Goal: Answer question/provide support: Share knowledge or assist other users

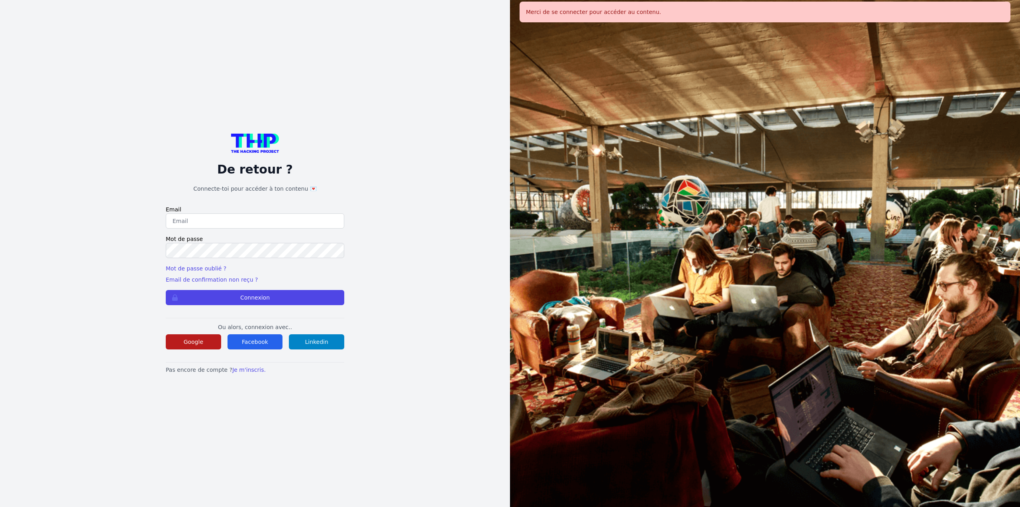
click at [181, 340] on button "Google" at bounding box center [193, 341] width 55 height 15
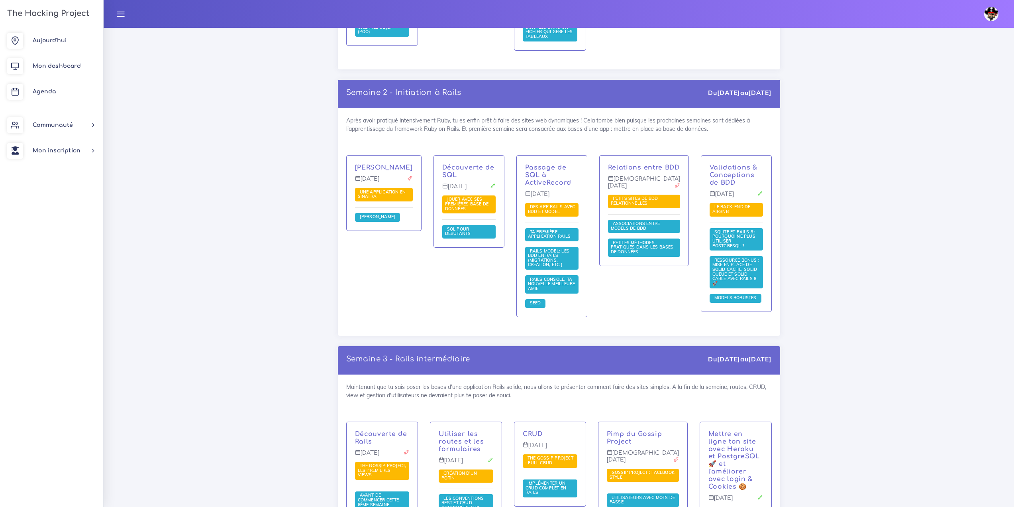
scroll to position [1275, 0]
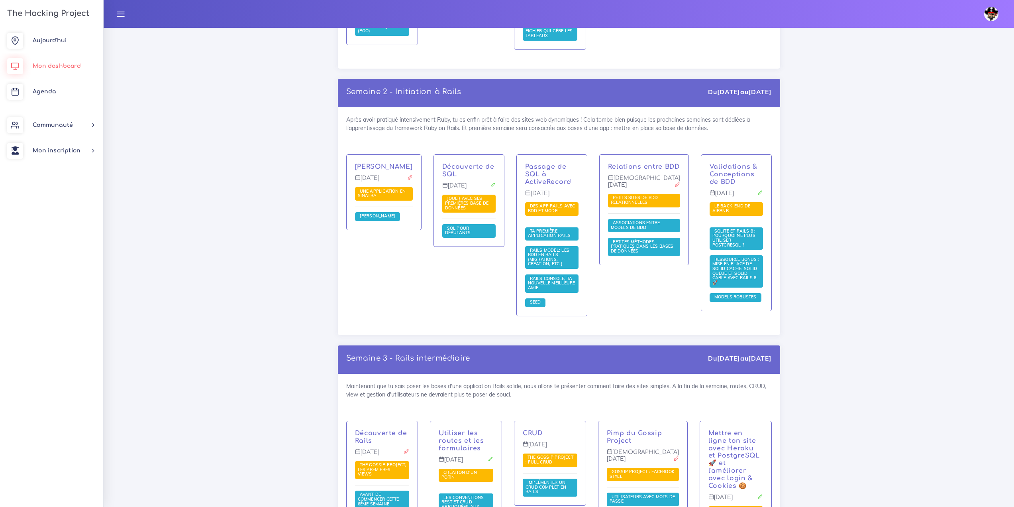
click at [74, 57] on link "Mon dashboard" at bounding box center [51, 66] width 103 height 26
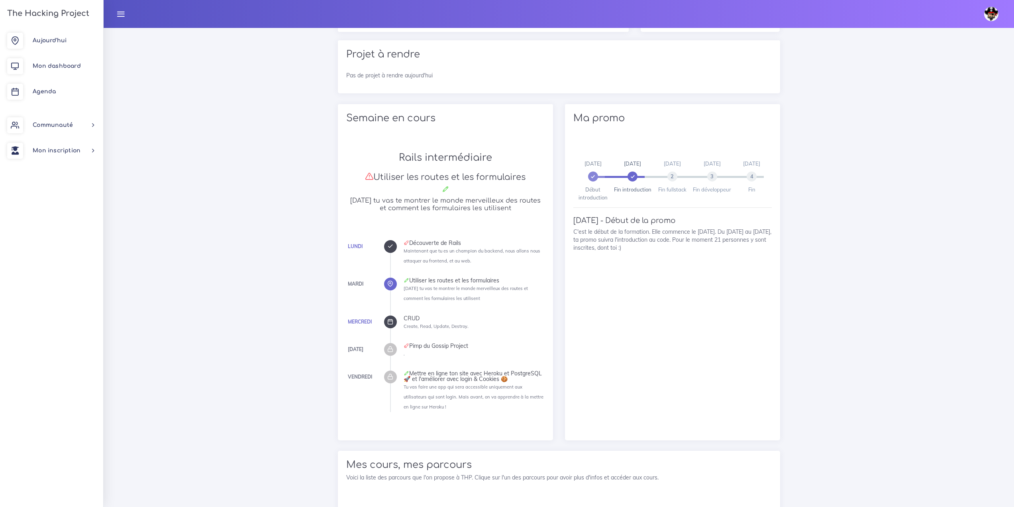
scroll to position [279, 0]
click at [78, 45] on link "Aujourd'hui" at bounding box center [51, 41] width 103 height 26
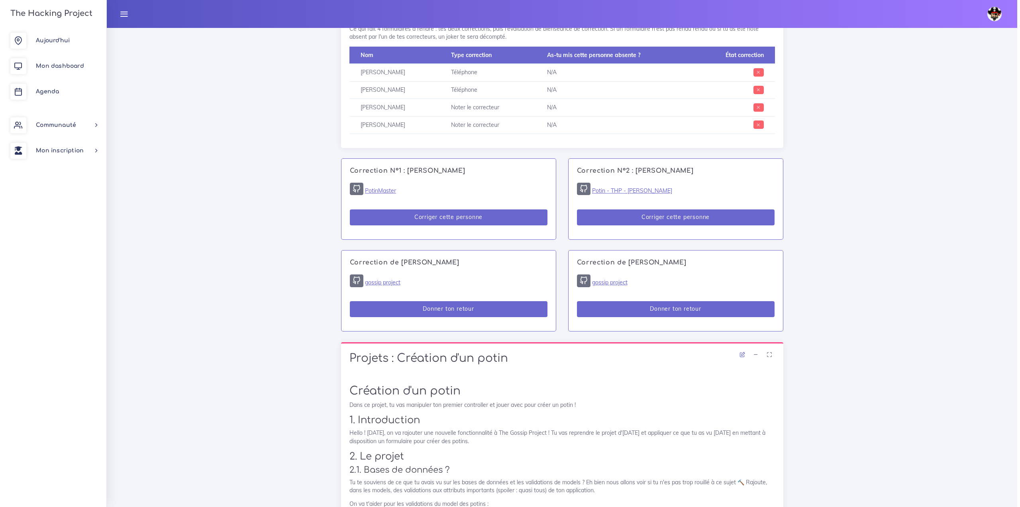
scroll to position [598, 0]
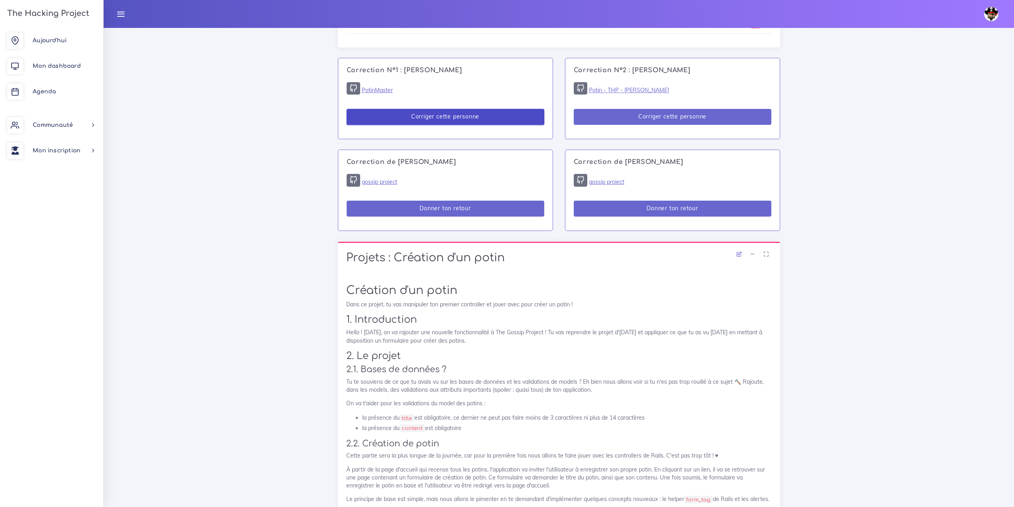
click at [402, 112] on button "Corriger cette personne" at bounding box center [446, 117] width 198 height 16
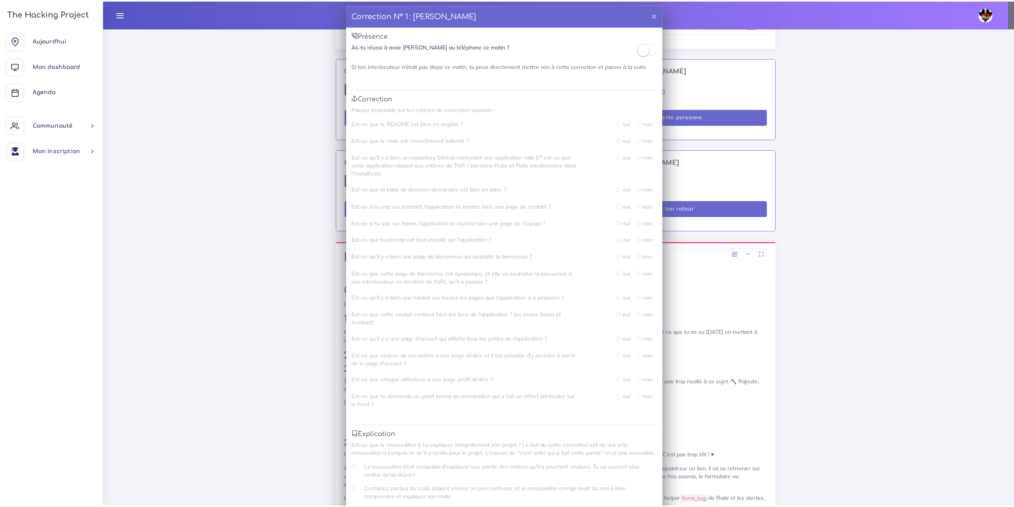
scroll to position [0, 0]
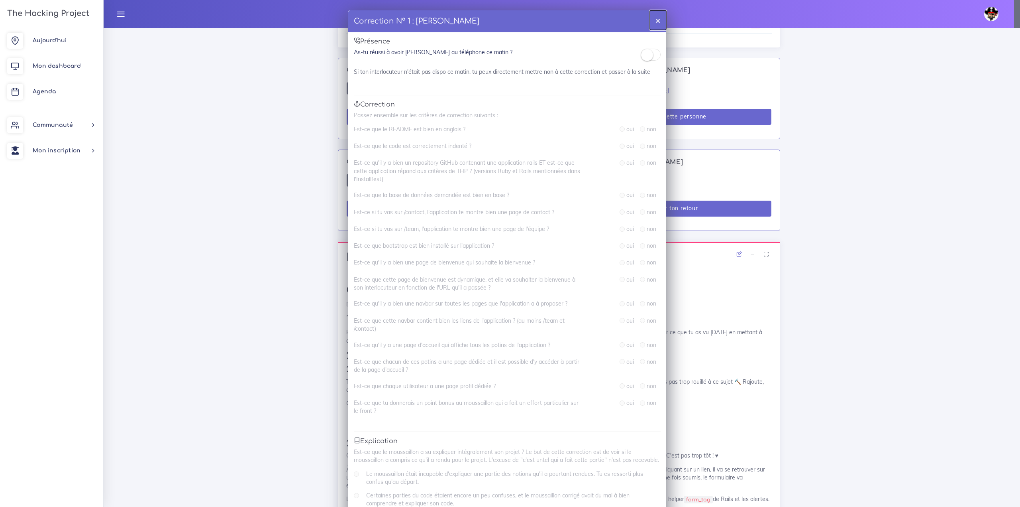
click at [660, 21] on button "×" at bounding box center [658, 20] width 16 height 20
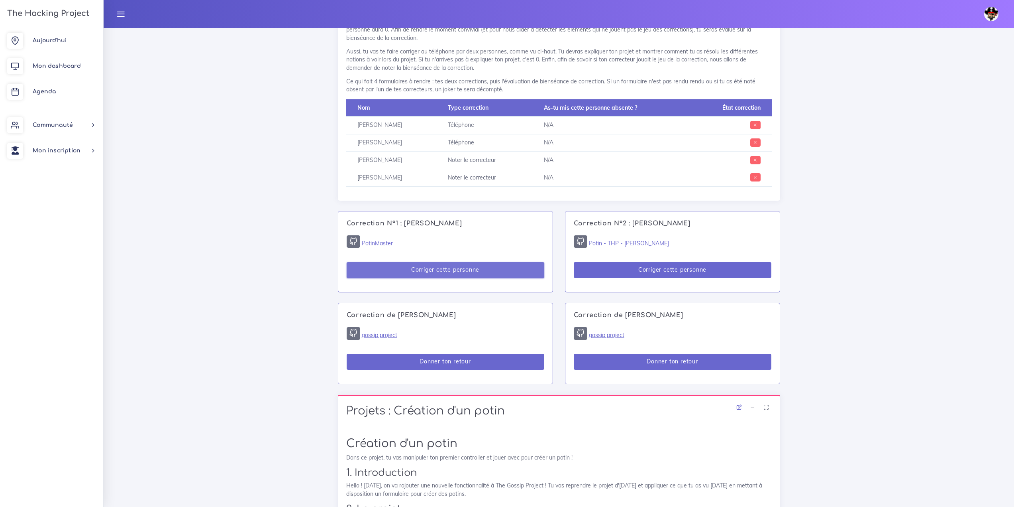
scroll to position [438, 0]
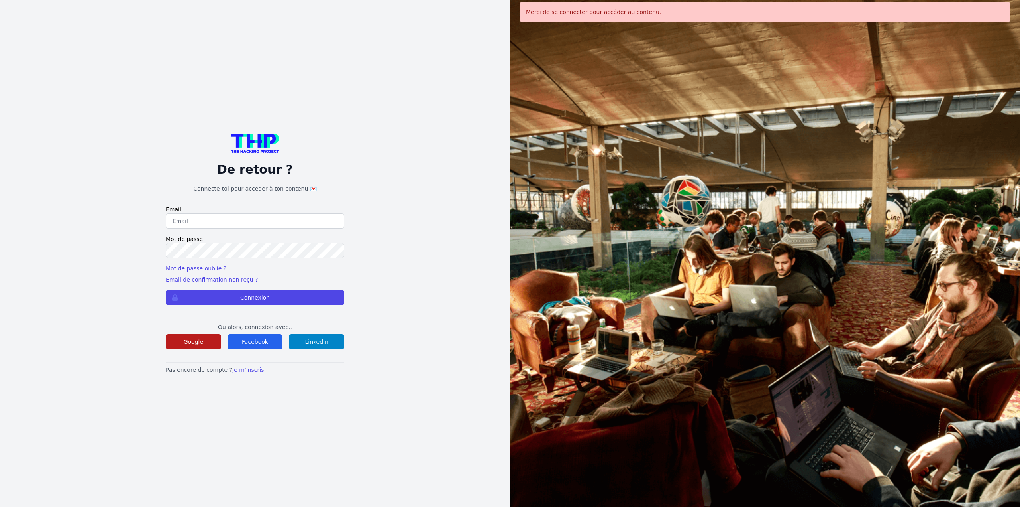
click at [195, 344] on button "Google" at bounding box center [193, 341] width 55 height 15
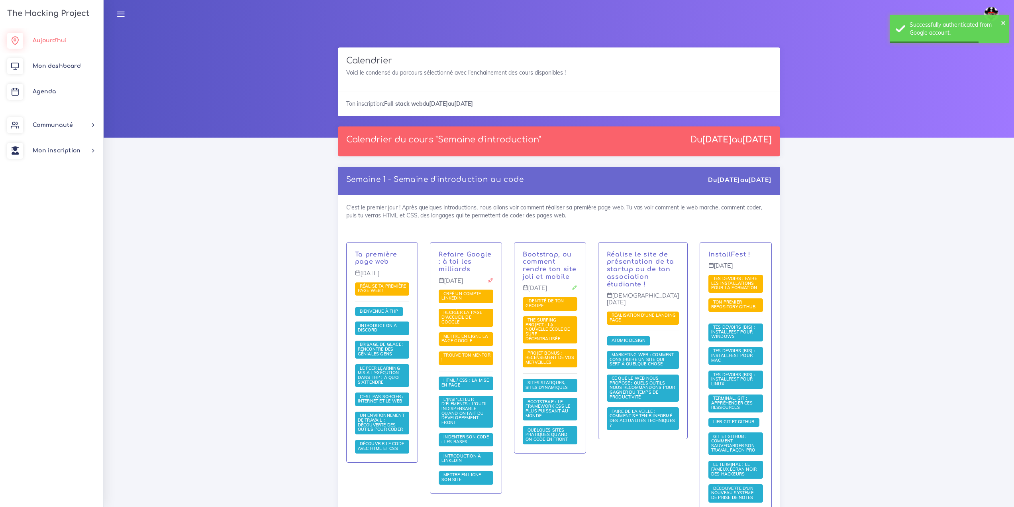
click at [48, 33] on link "Aujourd'hui" at bounding box center [51, 41] width 103 height 26
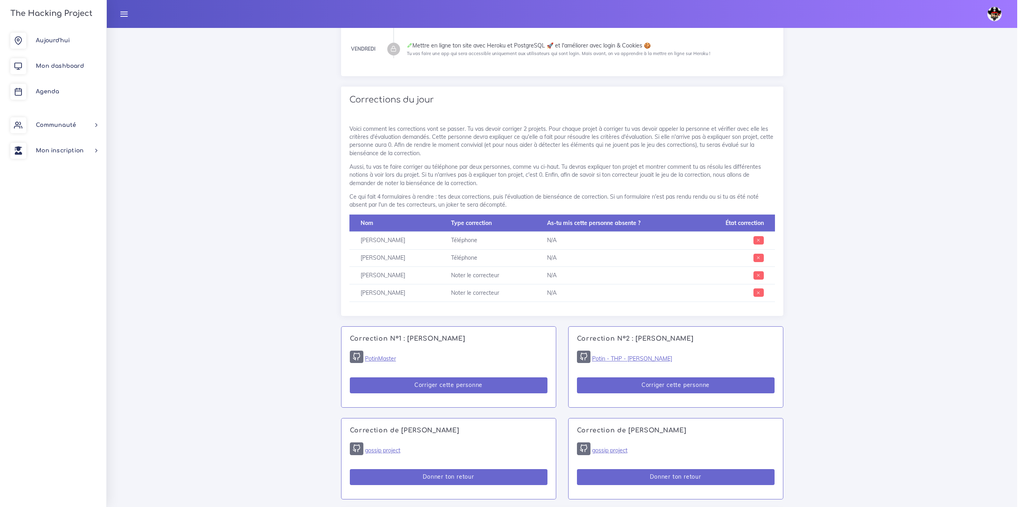
scroll to position [319, 0]
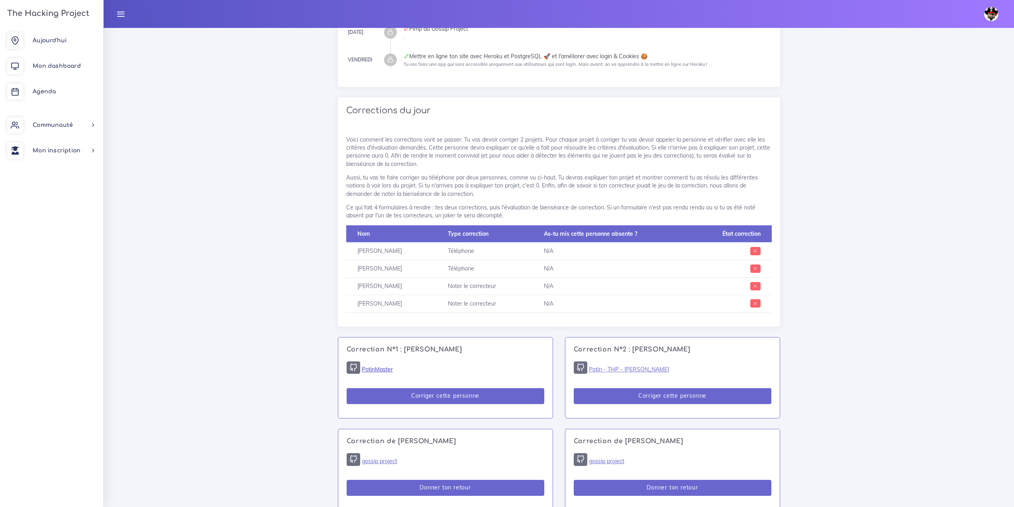
click at [379, 369] on link "PotinMaster" at bounding box center [377, 368] width 31 height 7
click at [471, 391] on button "Corriger cette personne" at bounding box center [446, 396] width 198 height 16
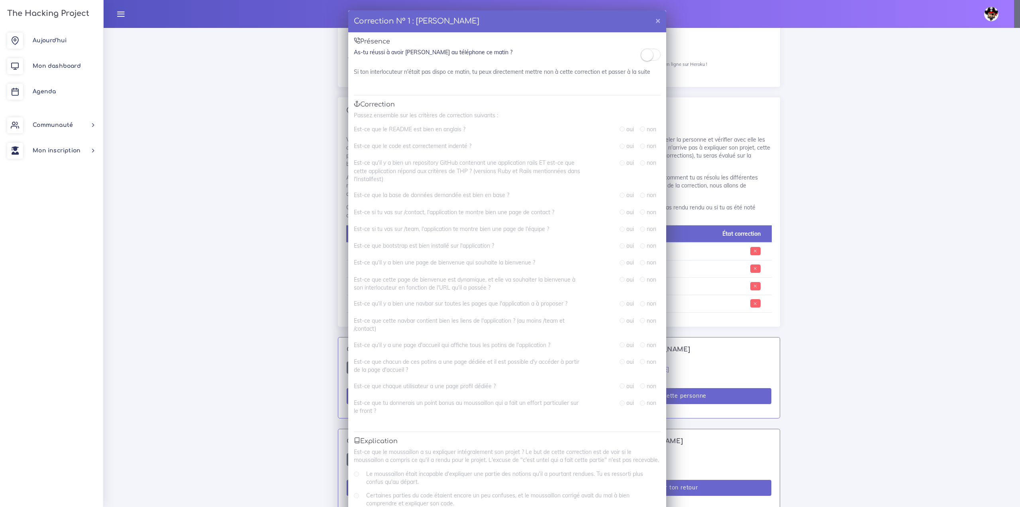
click at [648, 50] on span at bounding box center [651, 55] width 20 height 12
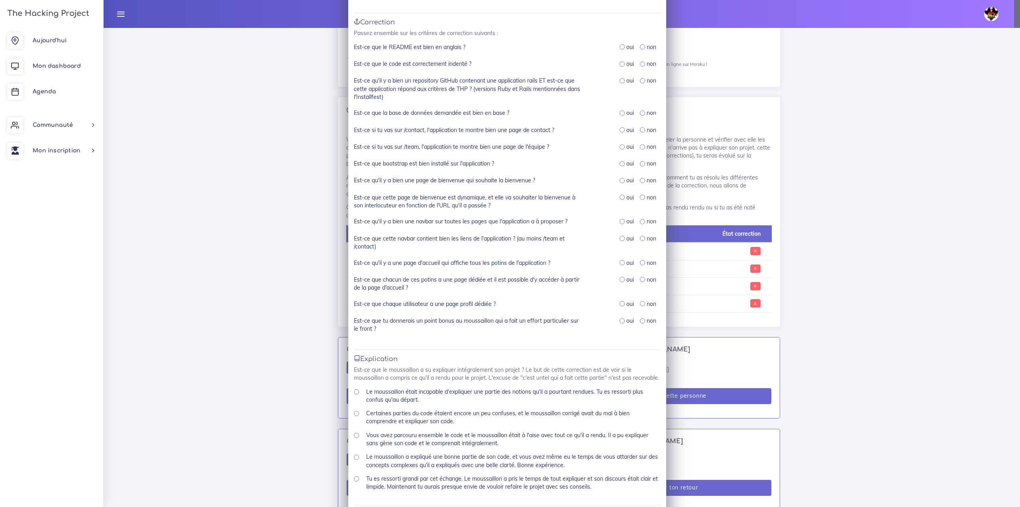
scroll to position [80, 0]
click at [158, 236] on div "Correction N° 1 : Pablo MASIP × Présence As-tu réussi à avoir Pablo au téléphon…" at bounding box center [510, 253] width 1020 height 507
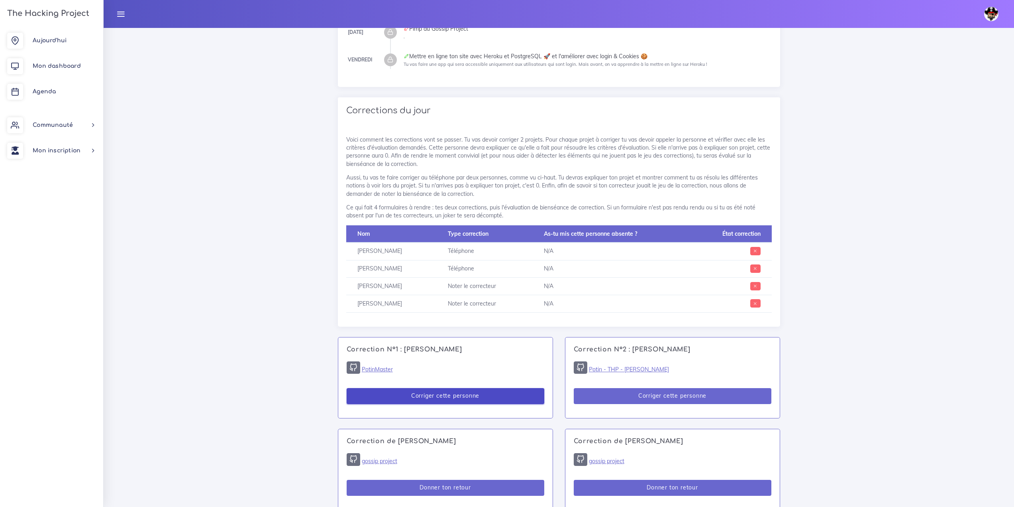
click at [390, 393] on button "Corriger cette personne" at bounding box center [446, 396] width 198 height 16
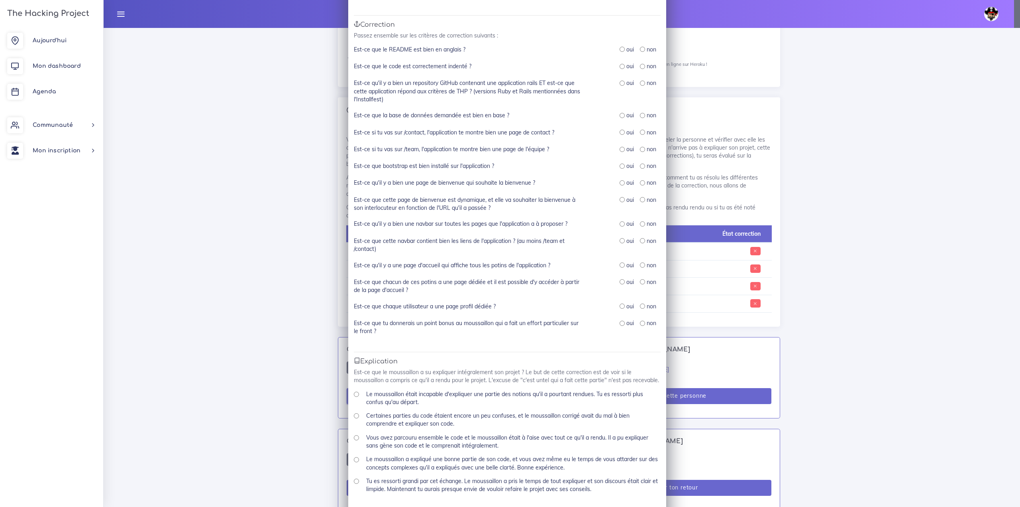
scroll to position [0, 0]
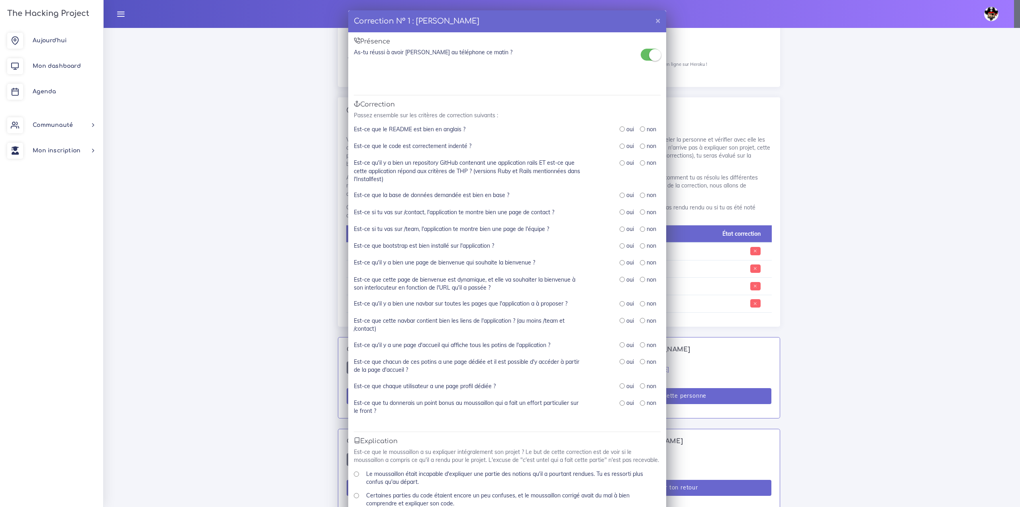
click at [620, 131] on input "radio" at bounding box center [622, 128] width 5 height 5
radio input "true"
click at [621, 147] on input "radio" at bounding box center [622, 145] width 5 height 5
radio input "true"
click at [620, 162] on input "radio" at bounding box center [622, 162] width 5 height 5
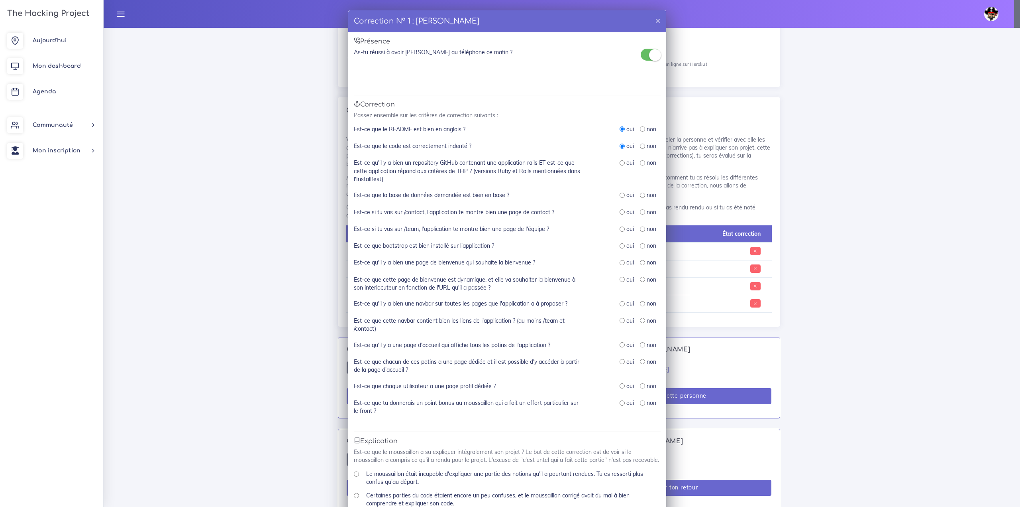
radio input "true"
click at [622, 195] on div "oui" at bounding box center [627, 195] width 14 height 8
click at [620, 194] on input "radio" at bounding box center [622, 194] width 5 height 5
radio input "true"
click at [620, 196] on input "radio" at bounding box center [622, 194] width 5 height 5
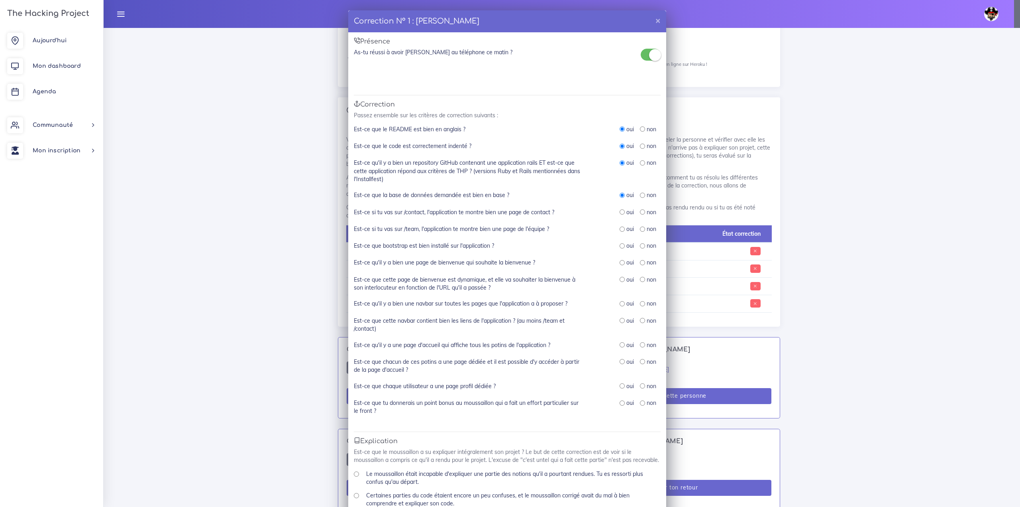
click at [620, 213] on input "radio" at bounding box center [622, 211] width 5 height 5
radio input "true"
click at [620, 229] on input "radio" at bounding box center [622, 228] width 5 height 5
radio input "true"
click at [620, 246] on input "radio" at bounding box center [622, 245] width 5 height 5
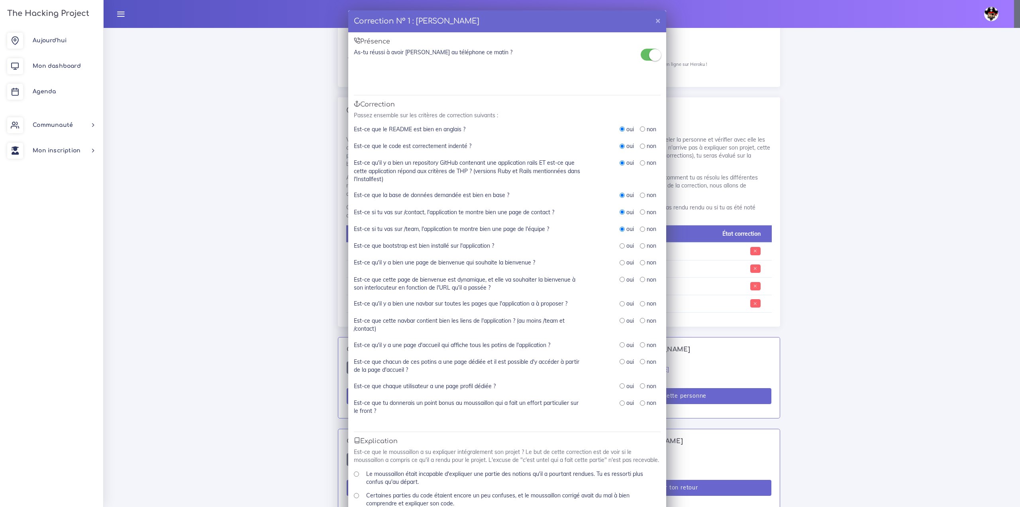
radio input "true"
click at [620, 266] on div "oui" at bounding box center [627, 262] width 14 height 8
click at [620, 261] on input "radio" at bounding box center [622, 262] width 5 height 5
radio input "true"
click at [621, 277] on div "oui" at bounding box center [627, 279] width 14 height 8
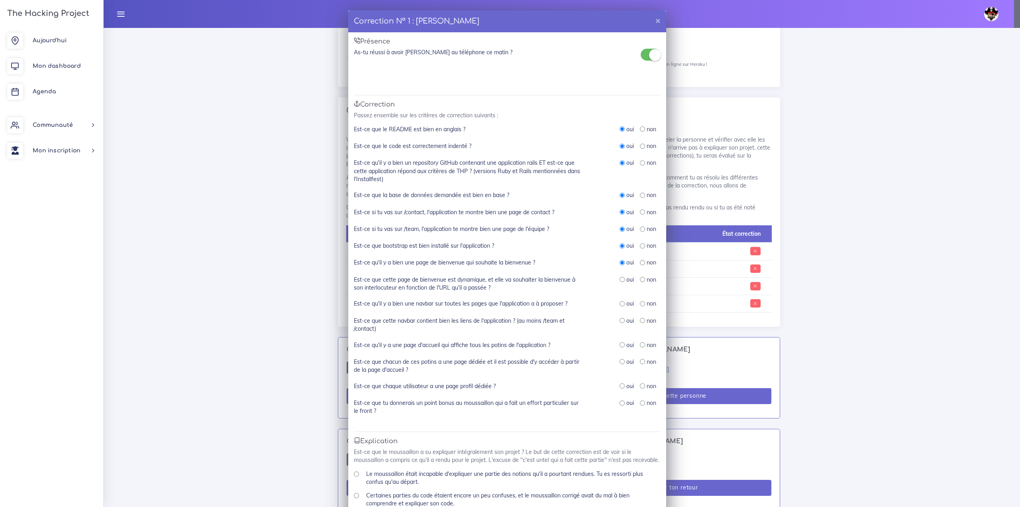
click at [620, 281] on input "radio" at bounding box center [622, 279] width 5 height 5
radio input "true"
click at [620, 301] on input "radio" at bounding box center [622, 303] width 5 height 5
radio input "true"
click at [620, 320] on input "radio" at bounding box center [622, 320] width 5 height 5
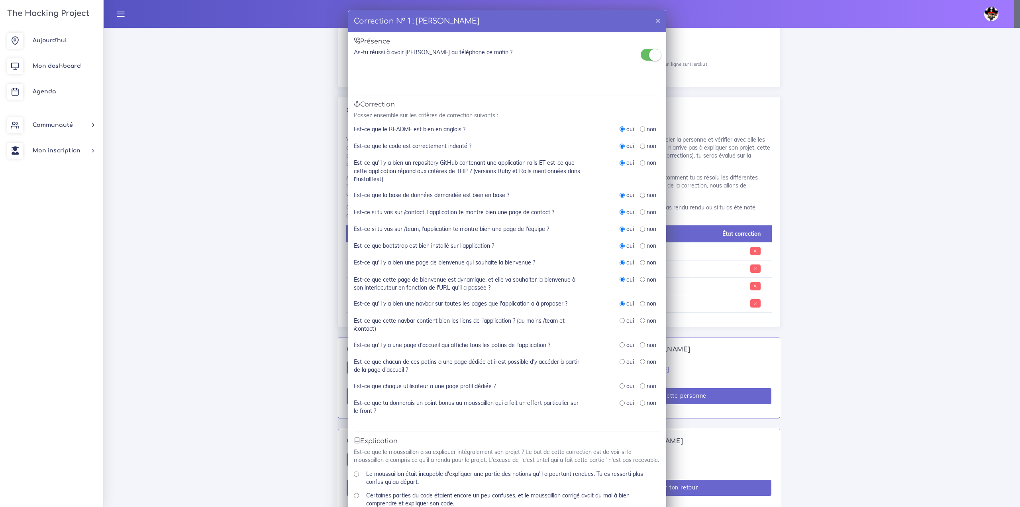
radio input "true"
click at [620, 346] on input "radio" at bounding box center [622, 344] width 5 height 5
radio input "true"
click at [620, 364] on input "radio" at bounding box center [622, 361] width 5 height 5
radio input "true"
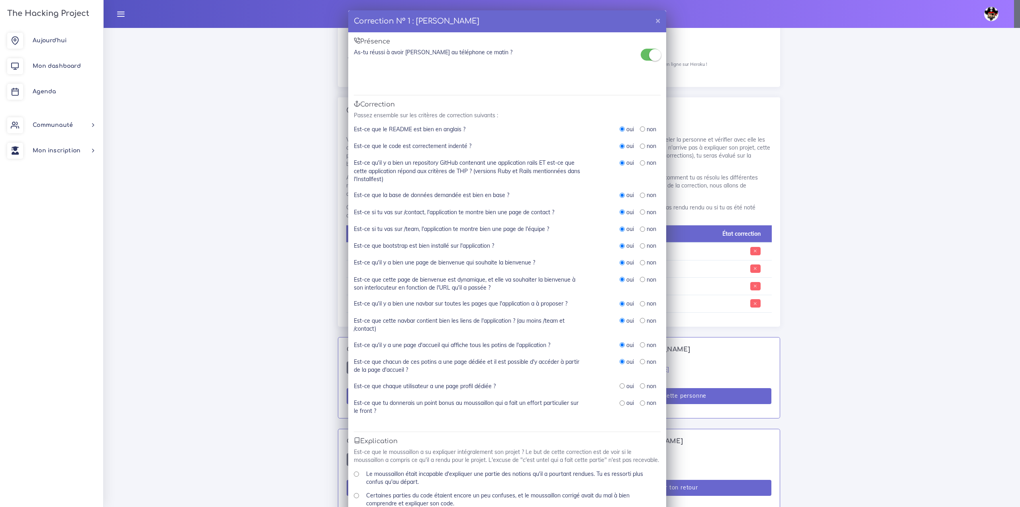
click at [620, 388] on input "radio" at bounding box center [622, 385] width 5 height 5
radio input "true"
click at [620, 405] on input "radio" at bounding box center [622, 402] width 5 height 5
radio input "true"
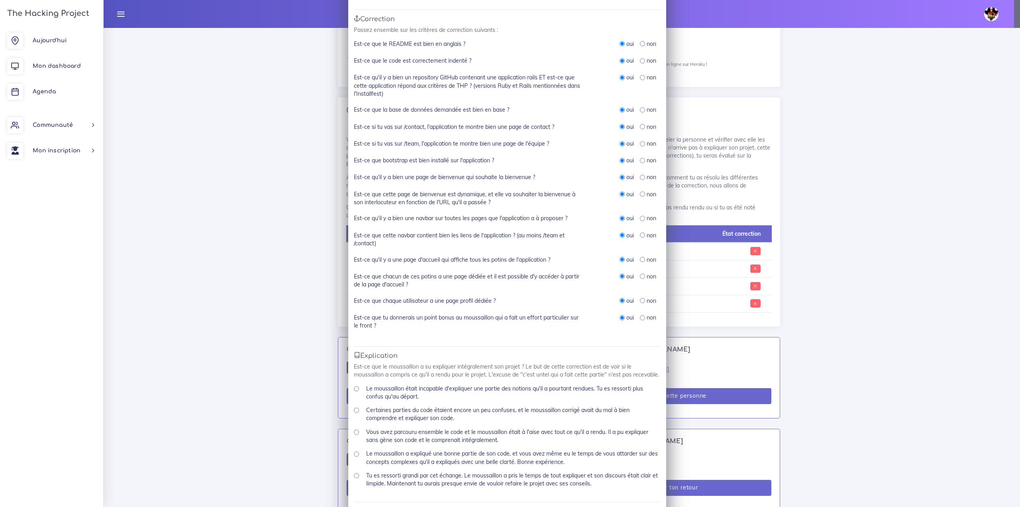
scroll to position [177, 0]
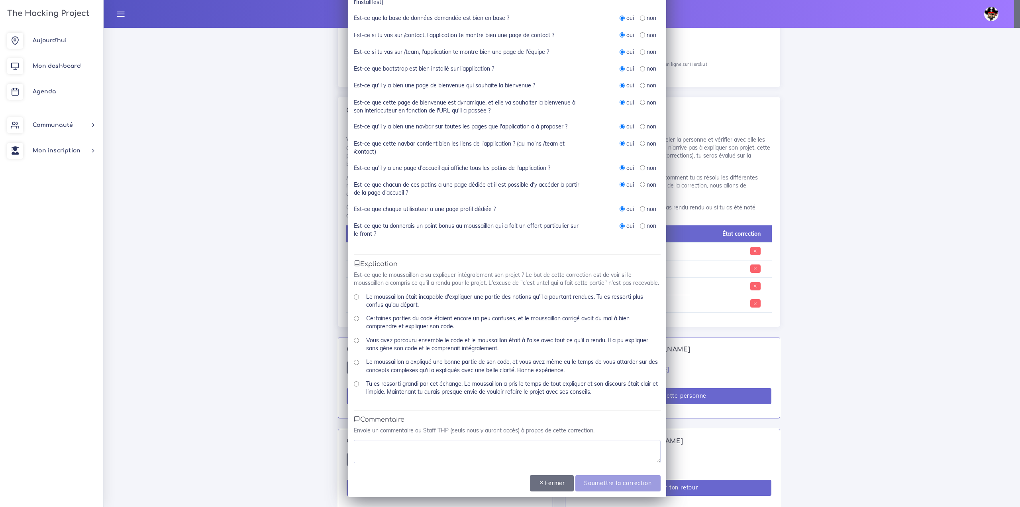
click at [354, 385] on input "Tu es ressorti grandi par cet échange. Le moussaillon a pris le temps de tout e…" at bounding box center [356, 383] width 5 height 5
radio input "true"
click at [403, 447] on textarea at bounding box center [507, 451] width 307 height 23
type textarea "Parfait"
click at [613, 487] on input "Soumettre la correction" at bounding box center [617, 483] width 85 height 16
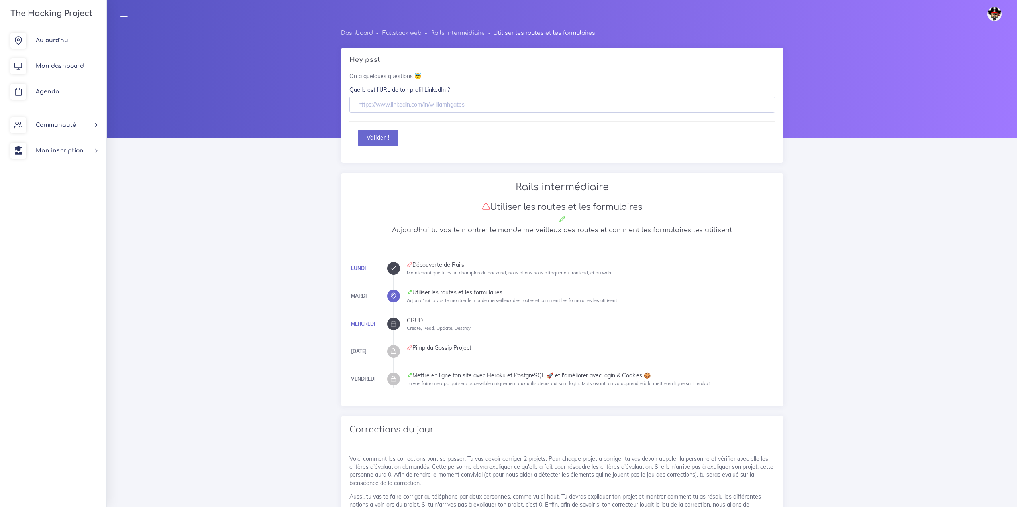
scroll to position [319, 0]
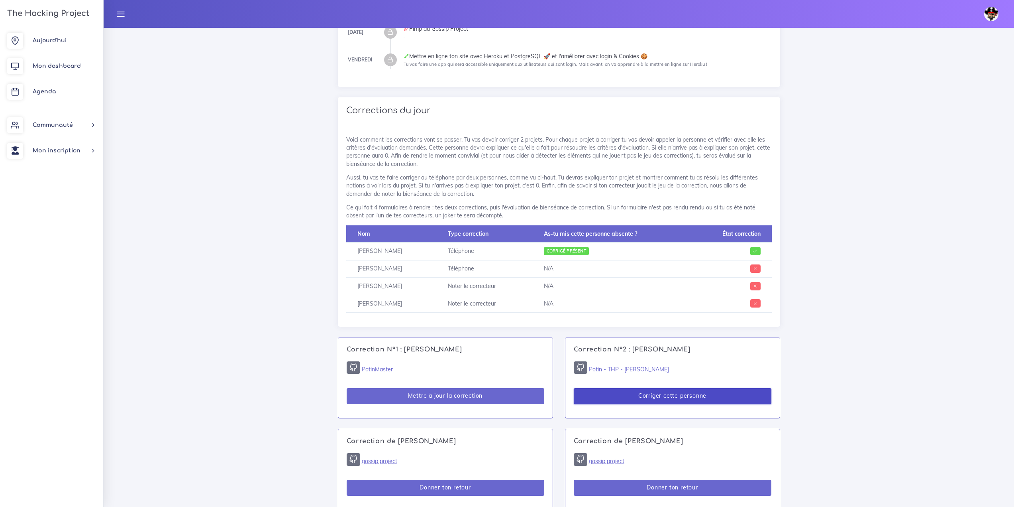
click at [626, 395] on button "Corriger cette personne" at bounding box center [673, 396] width 198 height 16
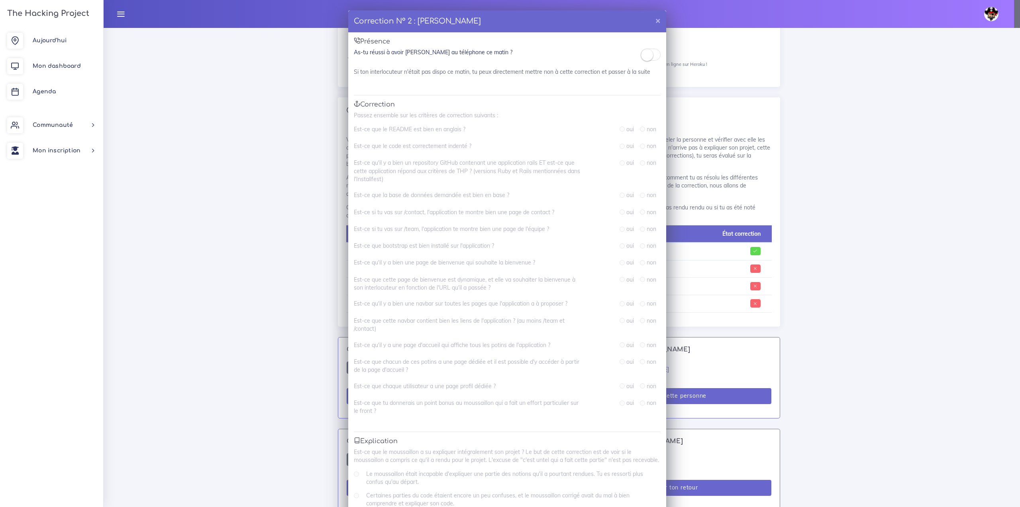
click at [648, 55] on small at bounding box center [647, 55] width 12 height 12
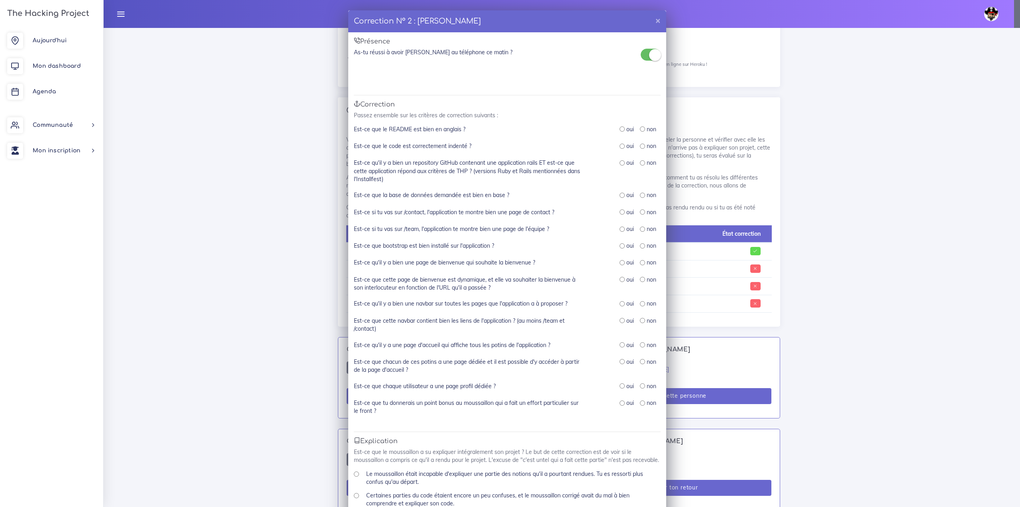
click at [616, 132] on div "oui non" at bounding box center [627, 129] width 80 height 9
click at [620, 130] on input "radio" at bounding box center [622, 128] width 5 height 5
radio input "true"
click at [620, 147] on div "oui" at bounding box center [627, 146] width 14 height 8
click at [620, 147] on input "radio" at bounding box center [622, 145] width 5 height 5
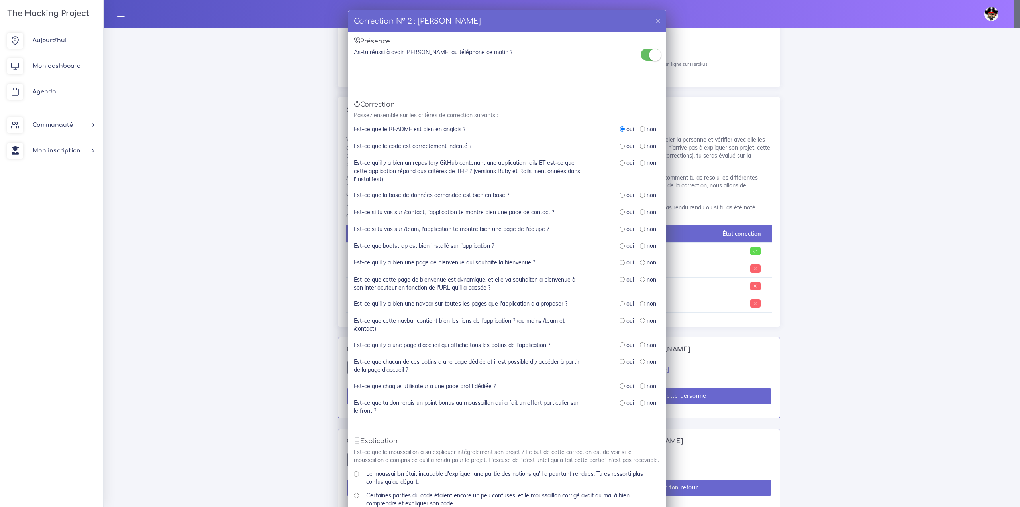
radio input "true"
click at [620, 158] on div "Est-ce que le code est correctement indenté ? oui non" at bounding box center [507, 150] width 307 height 17
click at [620, 161] on input "radio" at bounding box center [622, 162] width 5 height 5
radio input "true"
click at [620, 192] on div "oui" at bounding box center [627, 195] width 14 height 8
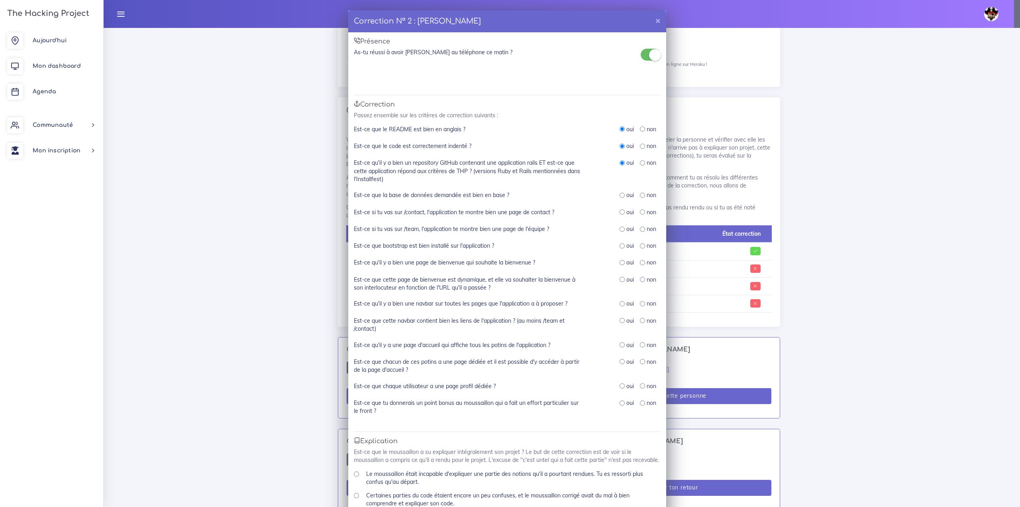
click at [620, 196] on input "radio" at bounding box center [622, 194] width 5 height 5
radio input "true"
click at [620, 209] on input "radio" at bounding box center [622, 211] width 5 height 5
radio input "true"
click at [620, 229] on input "radio" at bounding box center [622, 228] width 5 height 5
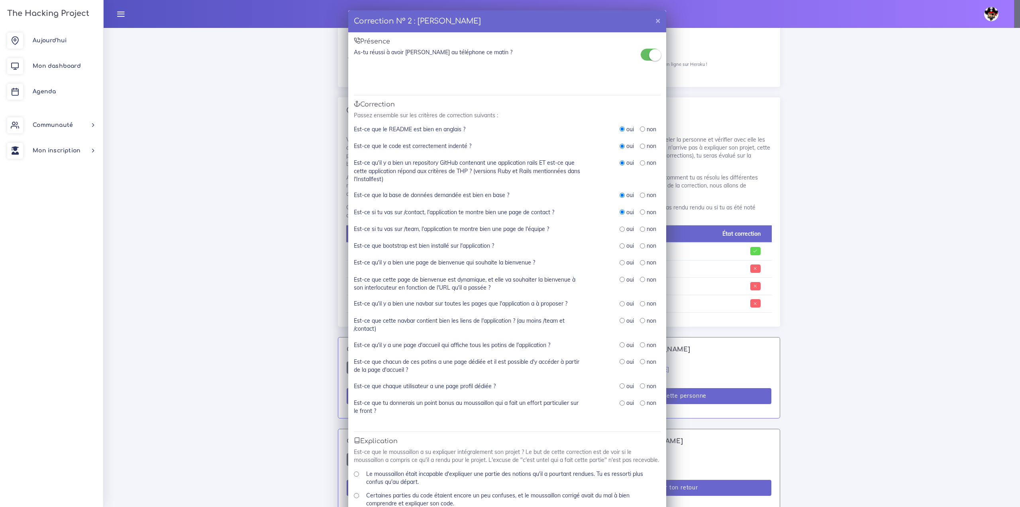
radio input "true"
click at [620, 250] on div "oui non" at bounding box center [640, 246] width 41 height 9
click at [620, 242] on div "oui" at bounding box center [627, 246] width 14 height 8
click at [620, 244] on input "radio" at bounding box center [622, 245] width 5 height 5
radio input "true"
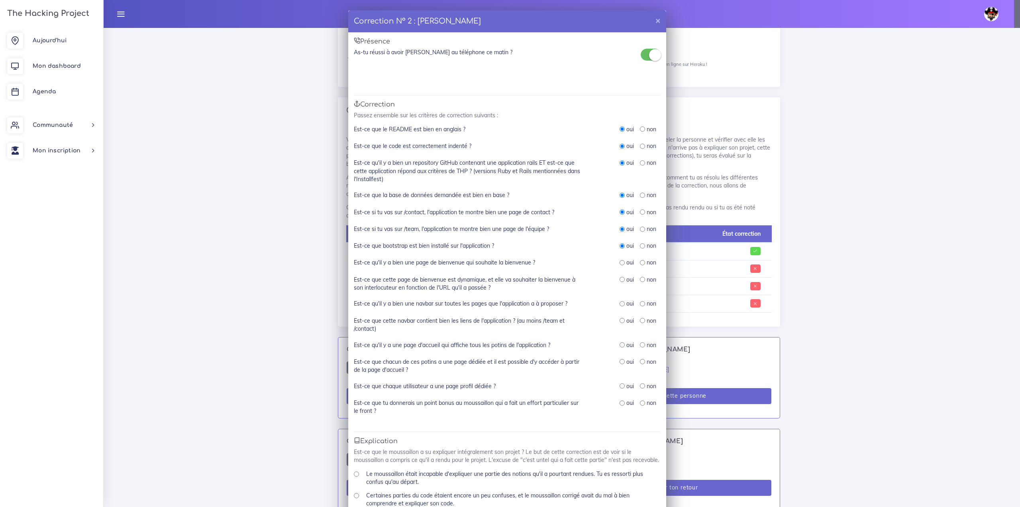
click at [620, 263] on input "radio" at bounding box center [622, 262] width 5 height 5
radio input "true"
click at [620, 276] on div "oui" at bounding box center [627, 279] width 14 height 8
click at [621, 280] on input "radio" at bounding box center [622, 279] width 5 height 5
radio input "true"
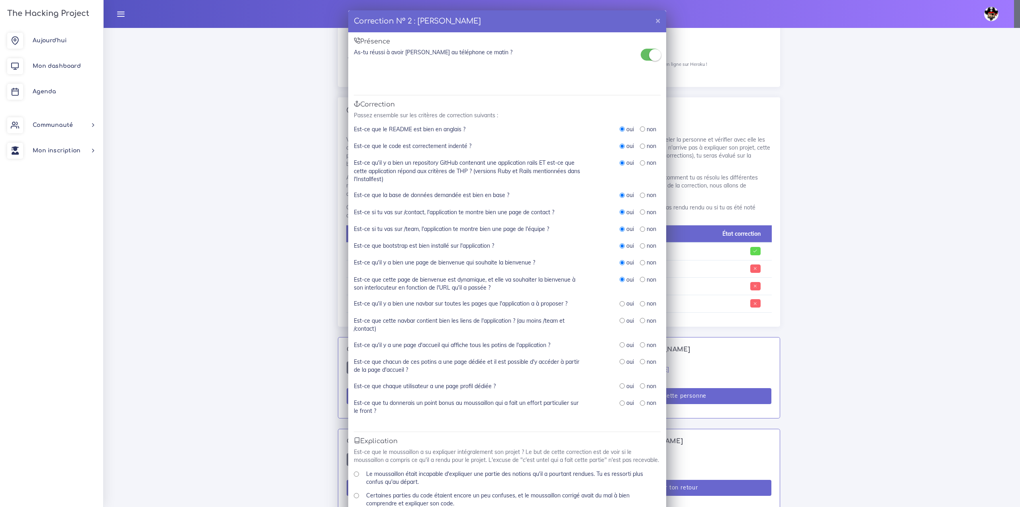
click at [620, 300] on div "oui" at bounding box center [627, 303] width 14 height 8
click at [620, 302] on input "radio" at bounding box center [622, 303] width 5 height 5
radio input "true"
click at [620, 319] on input "radio" at bounding box center [622, 320] width 5 height 5
radio input "true"
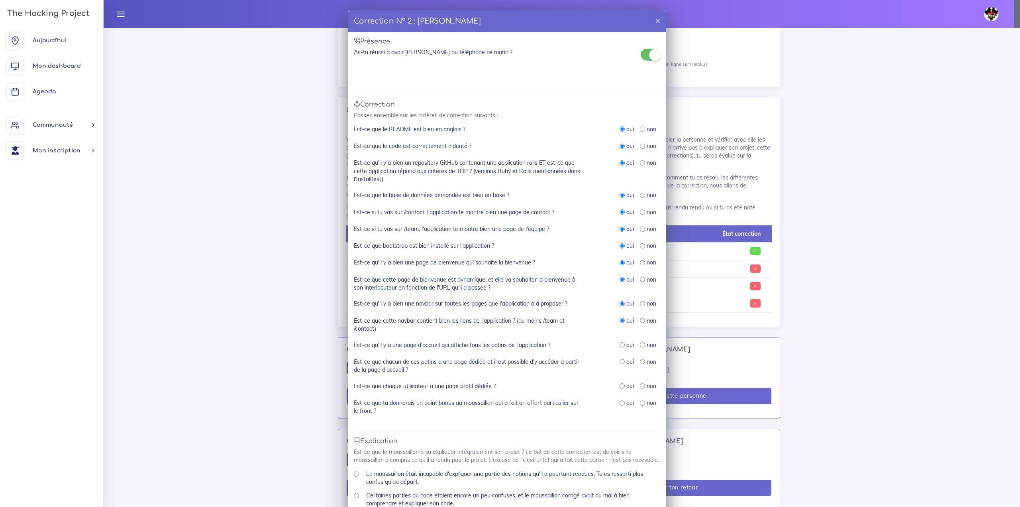
click at [620, 344] on input "radio" at bounding box center [622, 344] width 5 height 5
radio input "true"
click at [620, 360] on input "radio" at bounding box center [622, 361] width 5 height 5
radio input "true"
click at [620, 385] on input "radio" at bounding box center [622, 385] width 5 height 5
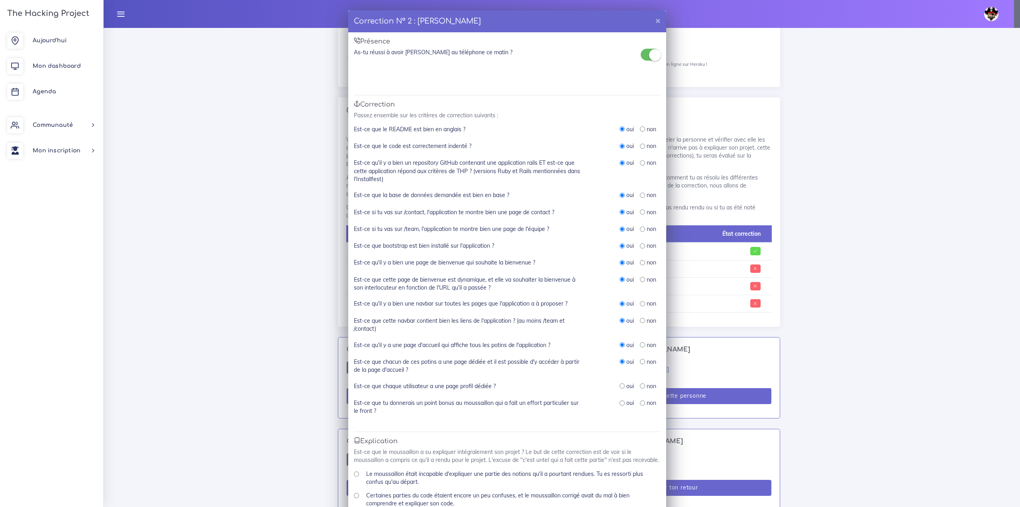
radio input "true"
click at [620, 399] on div "oui" at bounding box center [627, 403] width 14 height 8
click at [620, 404] on input "radio" at bounding box center [622, 402] width 5 height 5
radio input "true"
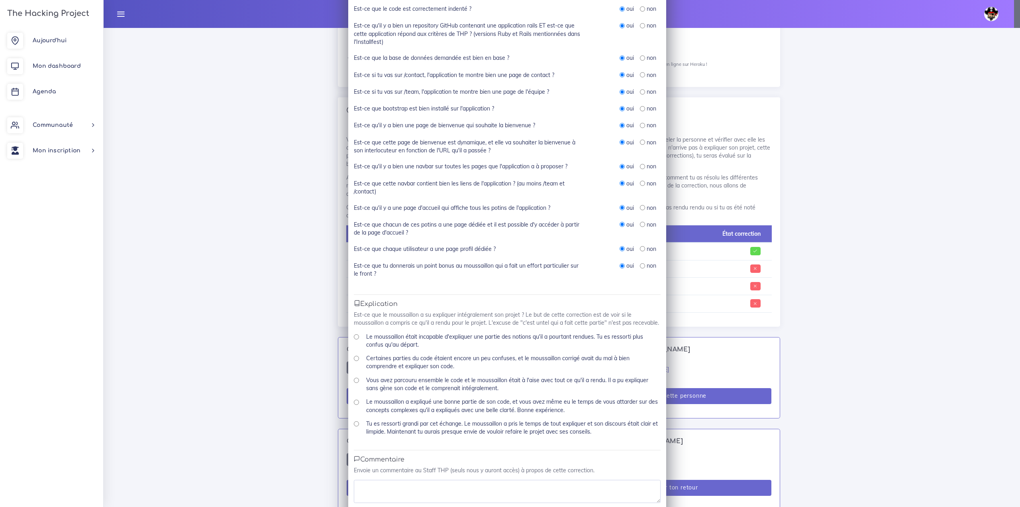
click at [355, 425] on input "Tu es ressorti grandi par cet échange. Le moussaillon a pris le temps de tout e…" at bounding box center [356, 423] width 5 height 5
radio input "true"
click at [385, 489] on textarea at bounding box center [507, 490] width 307 height 23
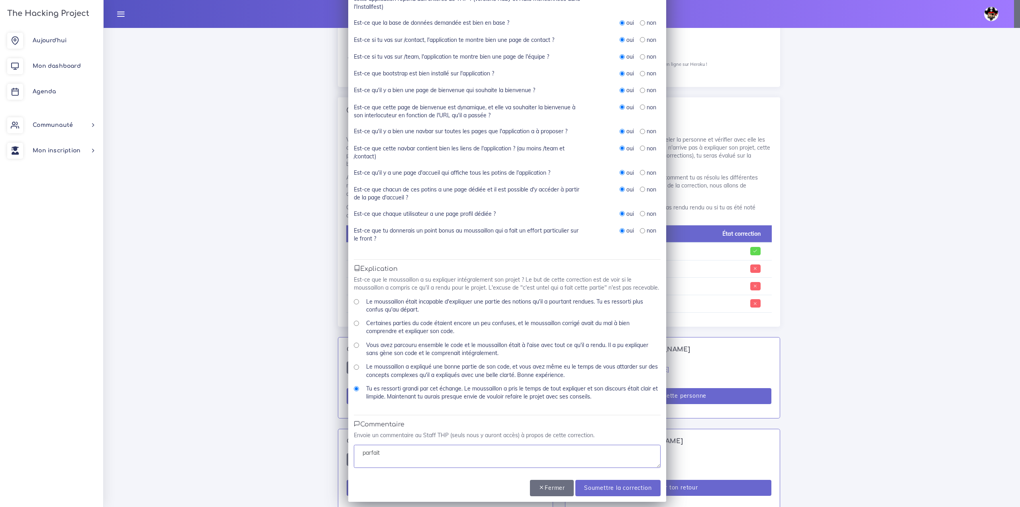
scroll to position [177, 0]
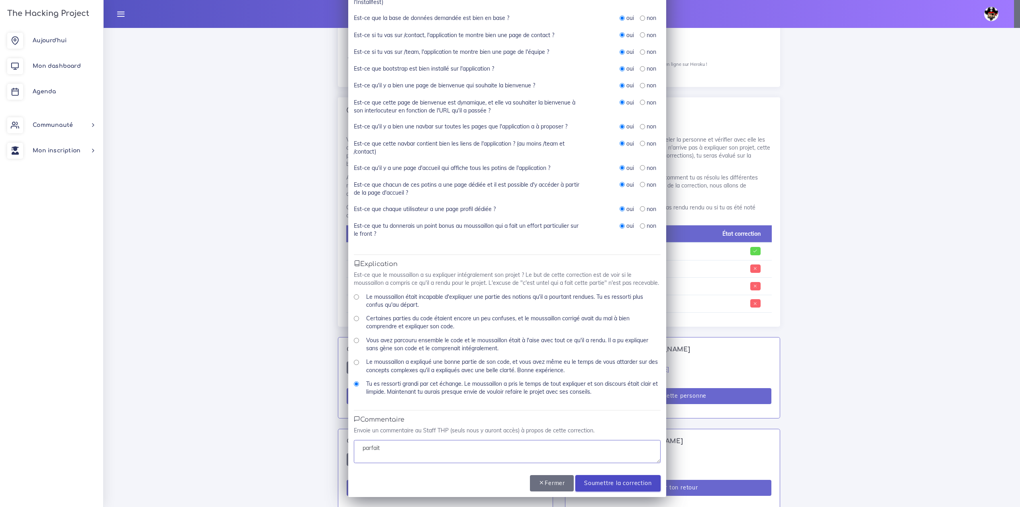
type textarea "parfait"
click at [615, 481] on input "Soumettre la correction" at bounding box center [617, 483] width 85 height 16
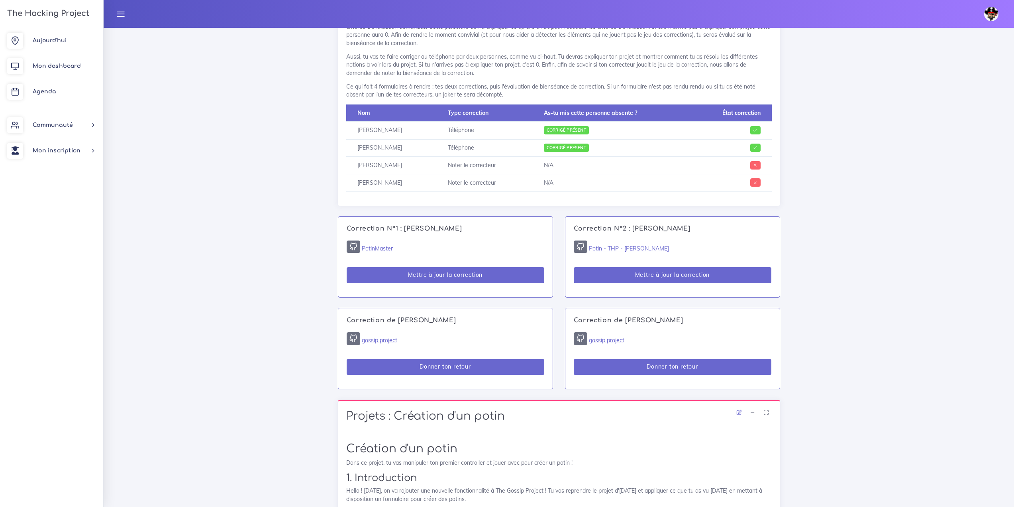
scroll to position [518, 0]
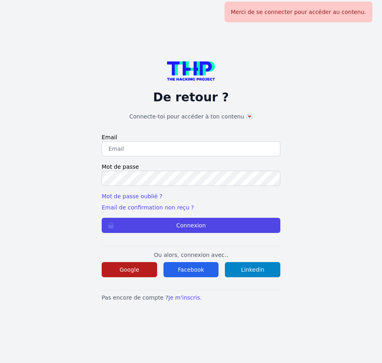
click at [149, 276] on button "Google" at bounding box center [129, 269] width 55 height 15
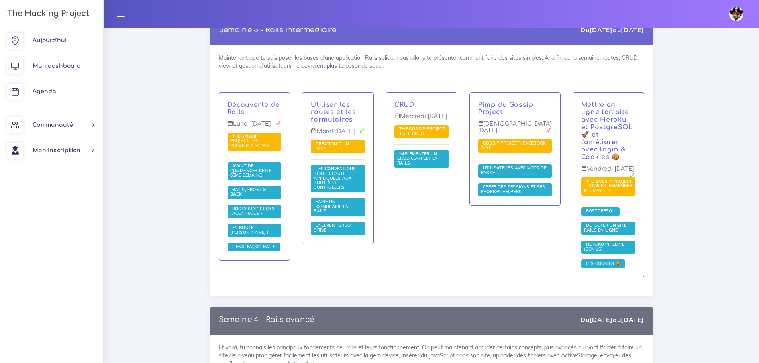
scroll to position [1594, 0]
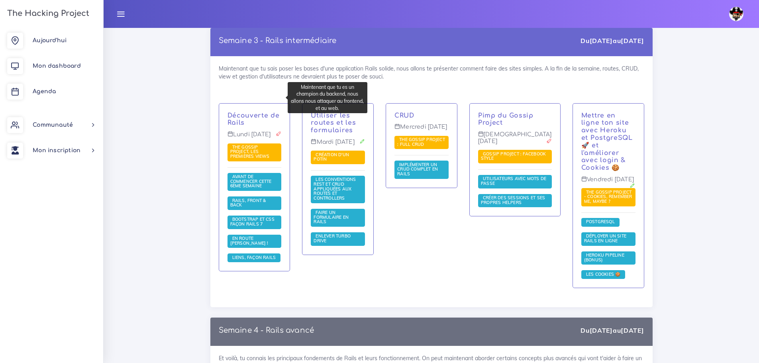
click at [252, 112] on p "Découverte de Rails" at bounding box center [255, 119] width 54 height 15
click at [250, 112] on link "Découverte de Rails" at bounding box center [254, 119] width 52 height 15
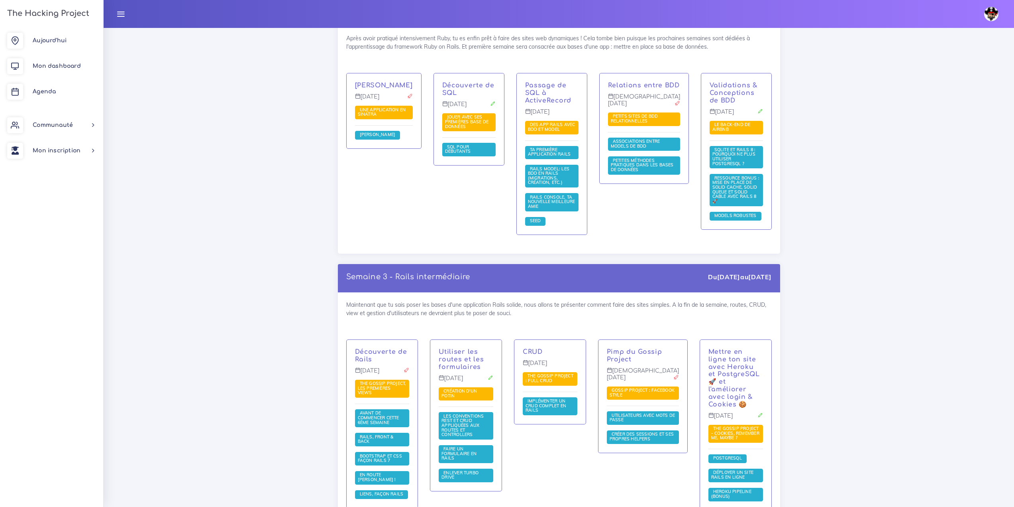
scroll to position [1227, 0]
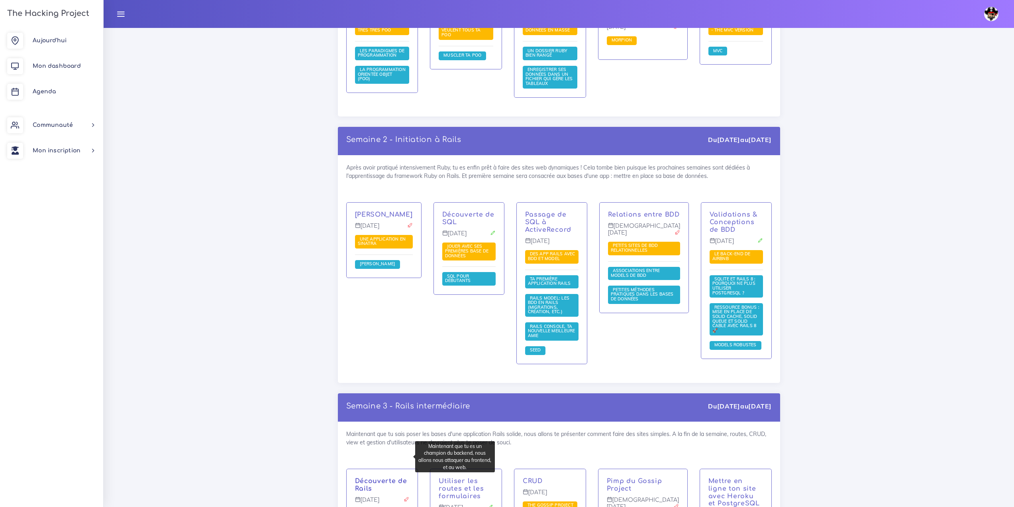
click at [375, 362] on link "Découverte de Rails" at bounding box center [381, 484] width 52 height 15
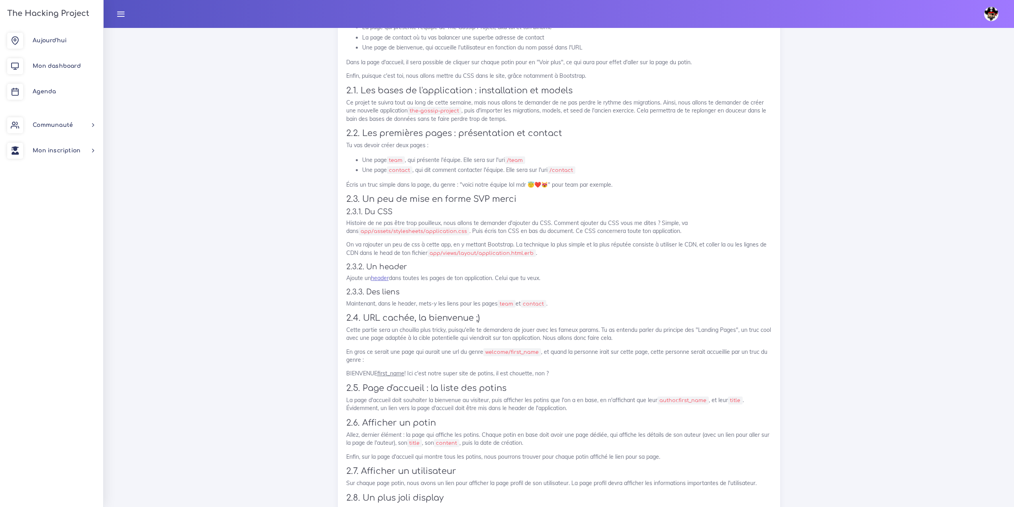
scroll to position [677, 0]
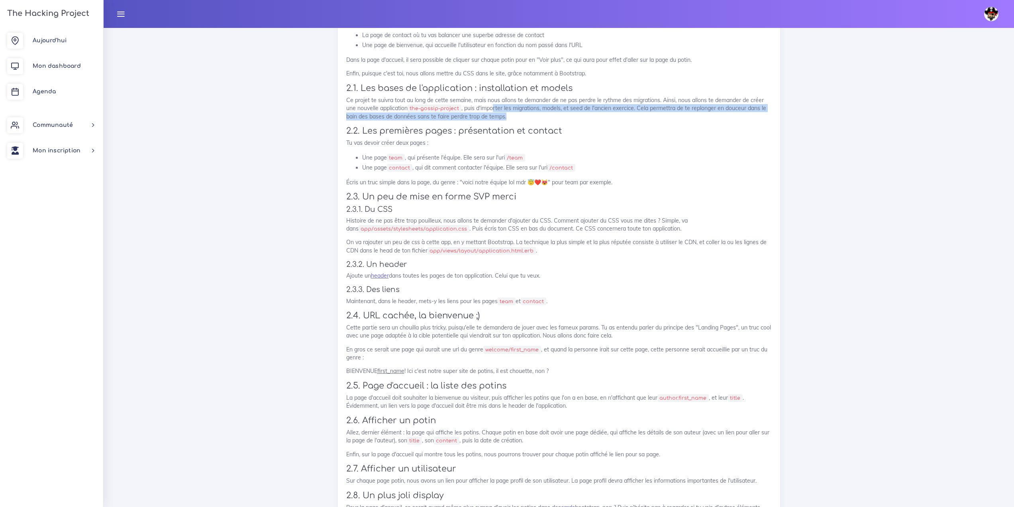
drag, startPoint x: 516, startPoint y: 108, endPoint x: 602, endPoint y: 113, distance: 85.8
click at [602, 113] on p "Ce projet te suivra tout au long de cette semaine, mais nous allons te demander…" at bounding box center [559, 108] width 426 height 24
click at [685, 114] on p "Ce projet te suivra tout au long de cette semaine, mais nous allons te demander…" at bounding box center [559, 108] width 426 height 24
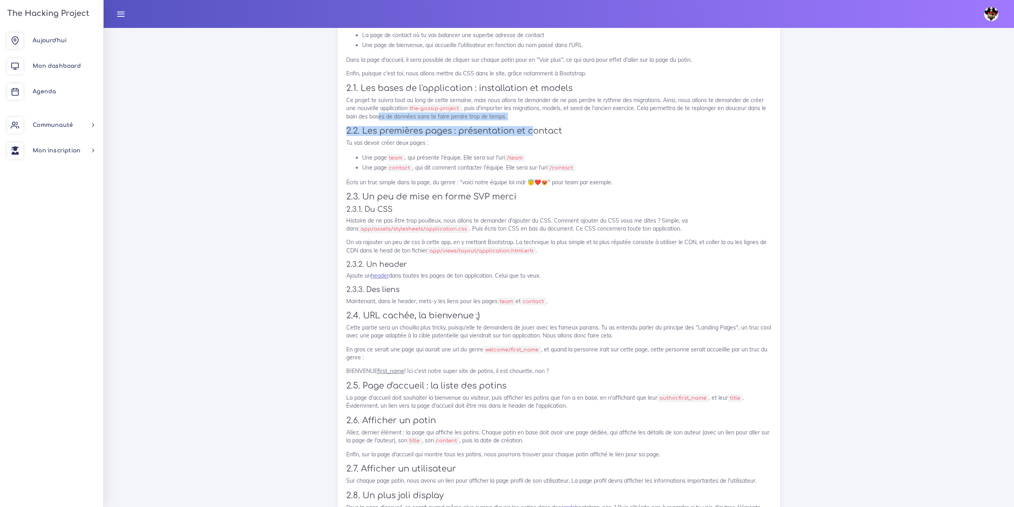
drag, startPoint x: 381, startPoint y: 116, endPoint x: 533, endPoint y: 127, distance: 152.6
click at [533, 127] on div "The Gossip Project, les premières views Nous allons te demander de faire une ap…" at bounding box center [559, 168] width 426 height 774
click at [533, 127] on h3 "2.2. Les premières pages : présentation et contact" at bounding box center [559, 131] width 426 height 10
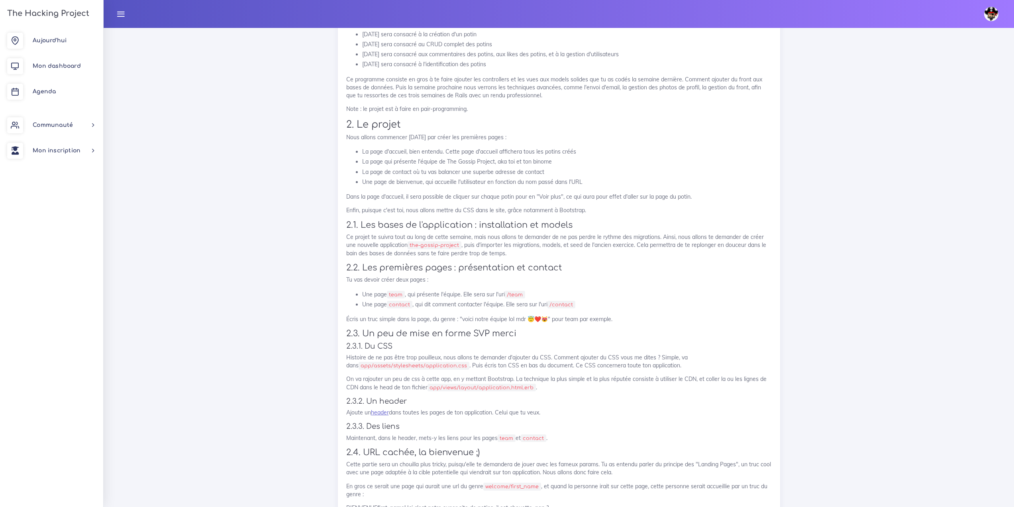
scroll to position [438, 0]
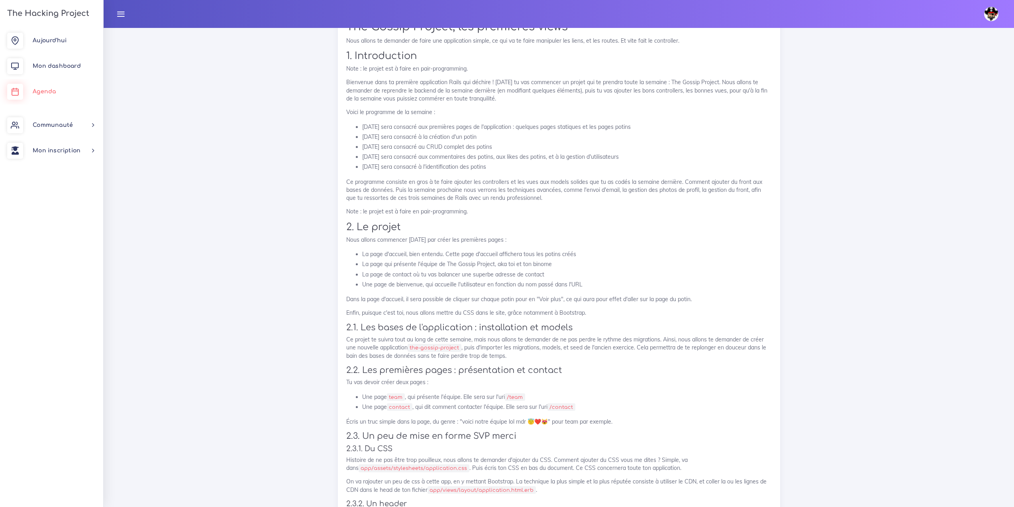
click at [52, 87] on link "Agenda" at bounding box center [51, 92] width 103 height 26
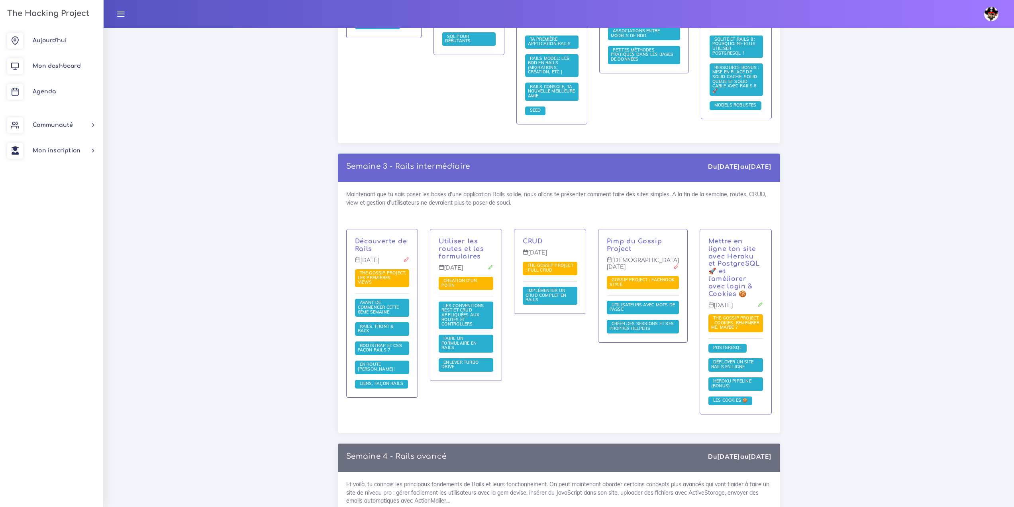
scroll to position [1315, 0]
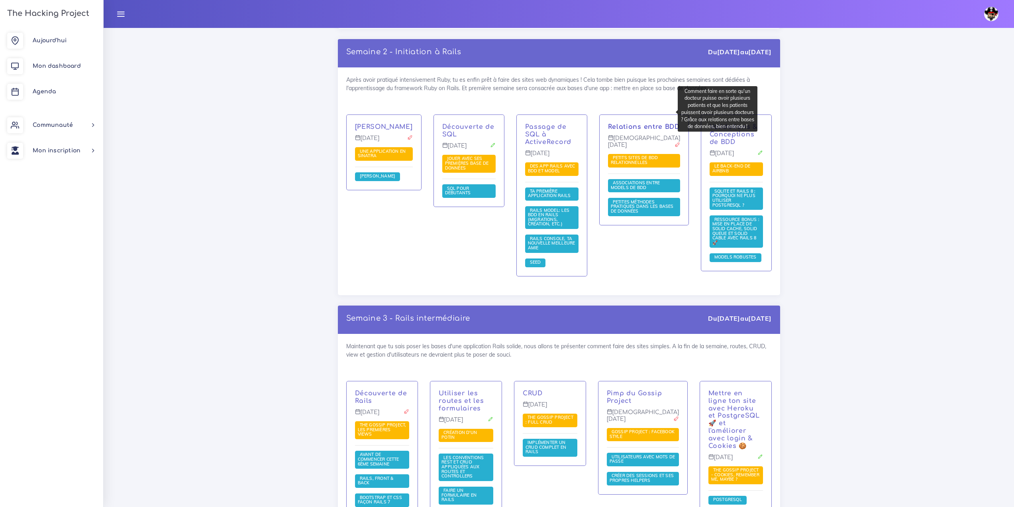
click at [624, 123] on link "Relations entre BDD" at bounding box center [644, 126] width 72 height 7
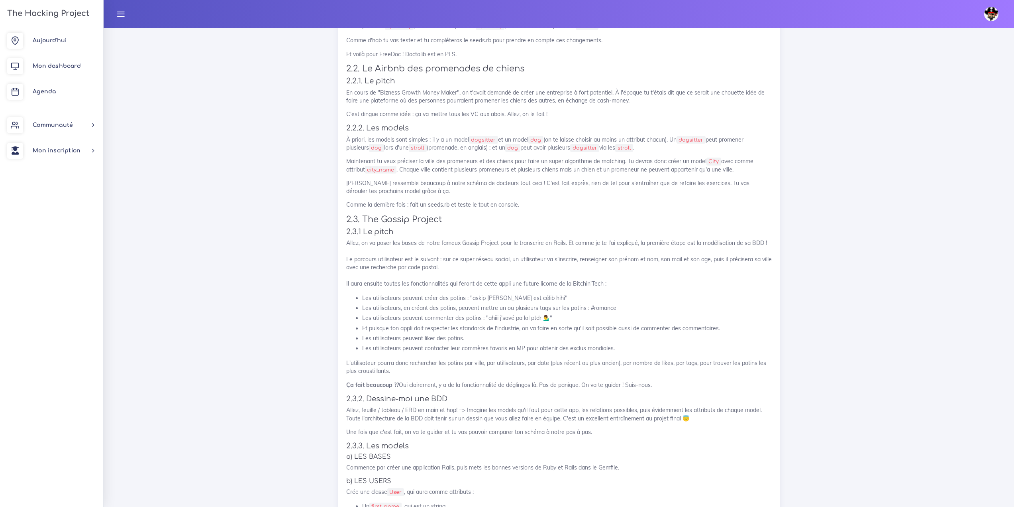
scroll to position [917, 0]
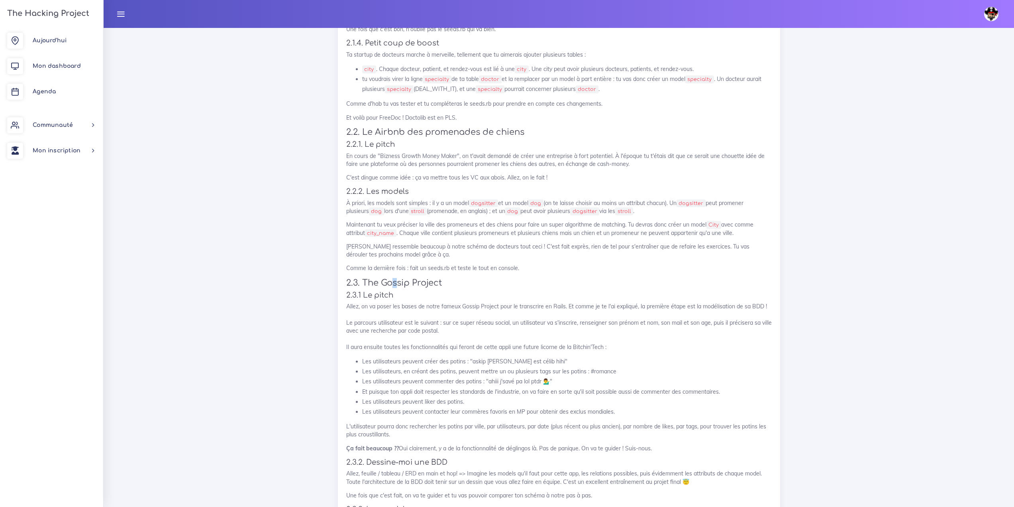
drag, startPoint x: 392, startPoint y: 279, endPoint x: 398, endPoint y: 282, distance: 6.4
click at [398, 282] on h3 "2.3. The Gossip Project" at bounding box center [559, 283] width 426 height 10
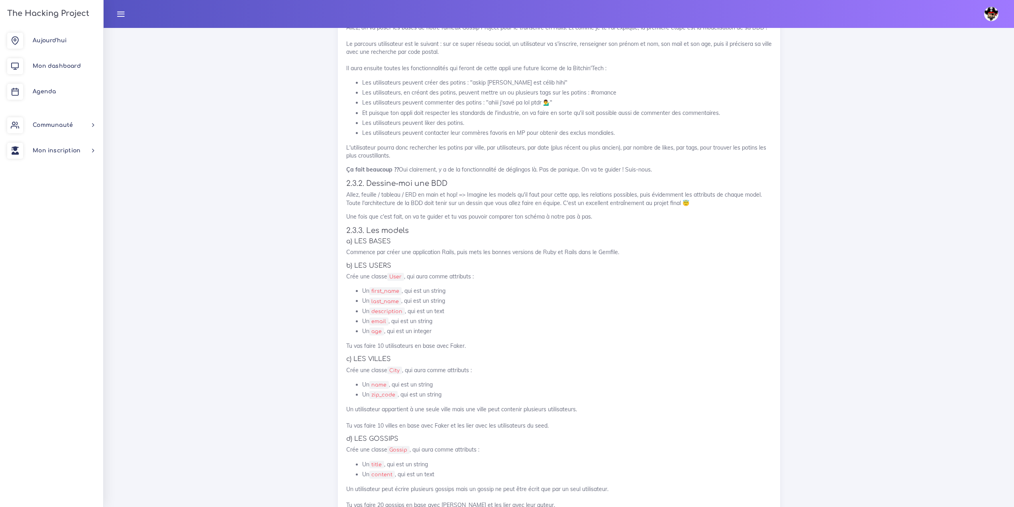
scroll to position [996, 0]
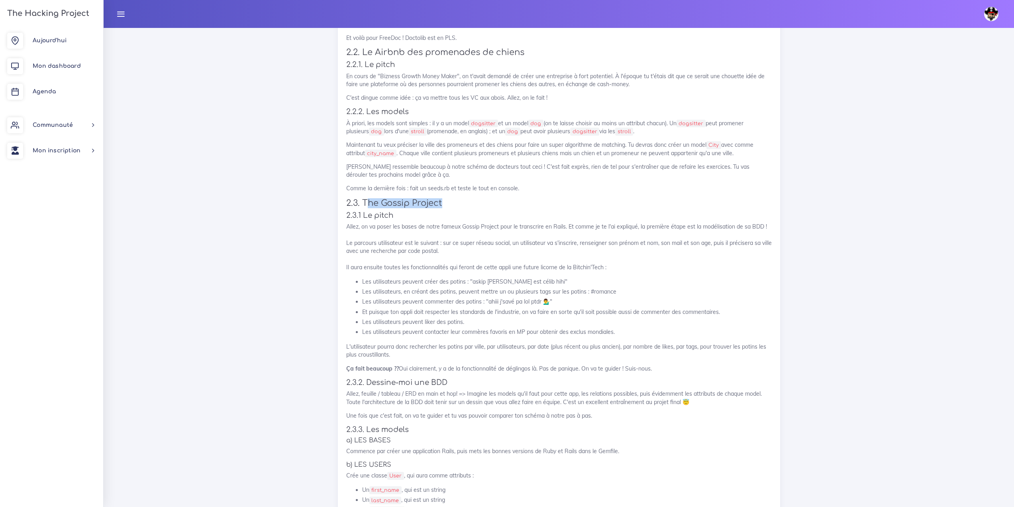
drag, startPoint x: 389, startPoint y: 205, endPoint x: 513, endPoint y: 210, distance: 124.5
click at [495, 209] on div "Petits sites de BDD relationnelles Tu vas faire quelques sites qui vont t'entra…" at bounding box center [559, 302] width 426 height 1604
drag, startPoint x: 342, startPoint y: 201, endPoint x: 348, endPoint y: 205, distance: 7.5
click at [348, 205] on div "Petits sites de BDD relationnelles Tu vas faire quelques sites qui vont t'entra…" at bounding box center [559, 305] width 442 height 1627
drag, startPoint x: 347, startPoint y: 207, endPoint x: 350, endPoint y: 199, distance: 8.4
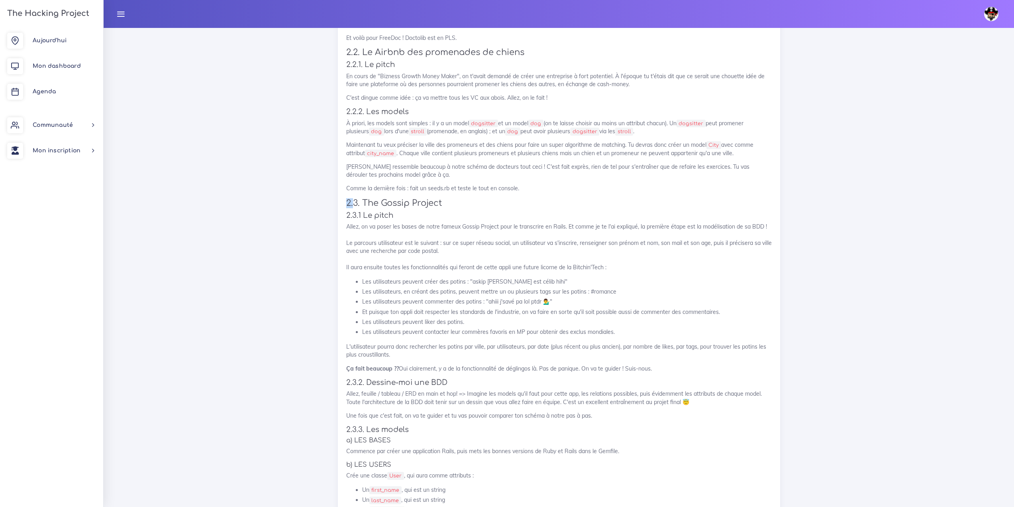
click at [352, 204] on div "Petits sites de BDD relationnelles Tu vas faire quelques sites qui vont t'entra…" at bounding box center [559, 305] width 442 height 1627
click at [348, 199] on h3 "2.3. The Gossip Project" at bounding box center [559, 203] width 426 height 10
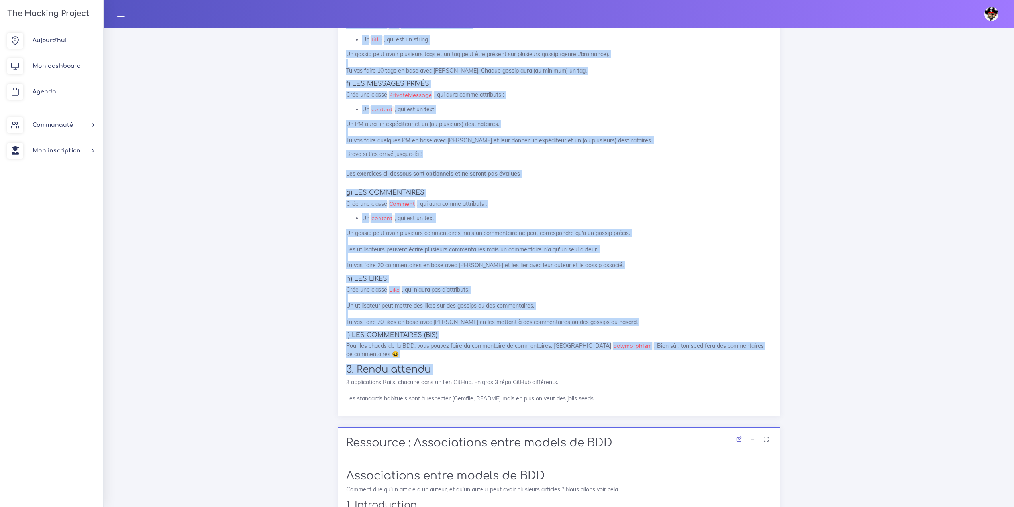
scroll to position [1714, 0]
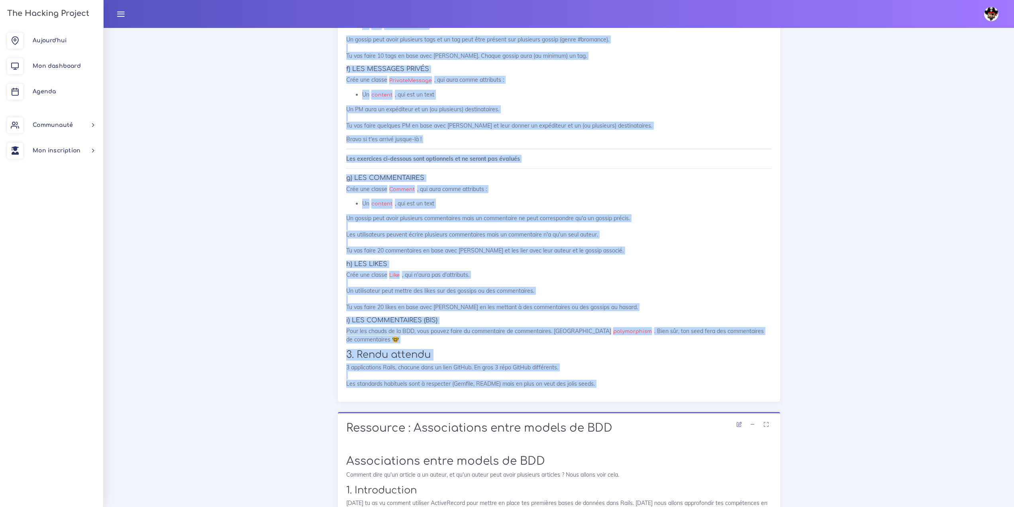
drag, startPoint x: 347, startPoint y: 199, endPoint x: 607, endPoint y: 385, distance: 319.3
click at [607, 385] on p "3 applications Rails, chacune dans un lien GitHub. En gros 3 répo GitHub différ…" at bounding box center [559, 375] width 426 height 24
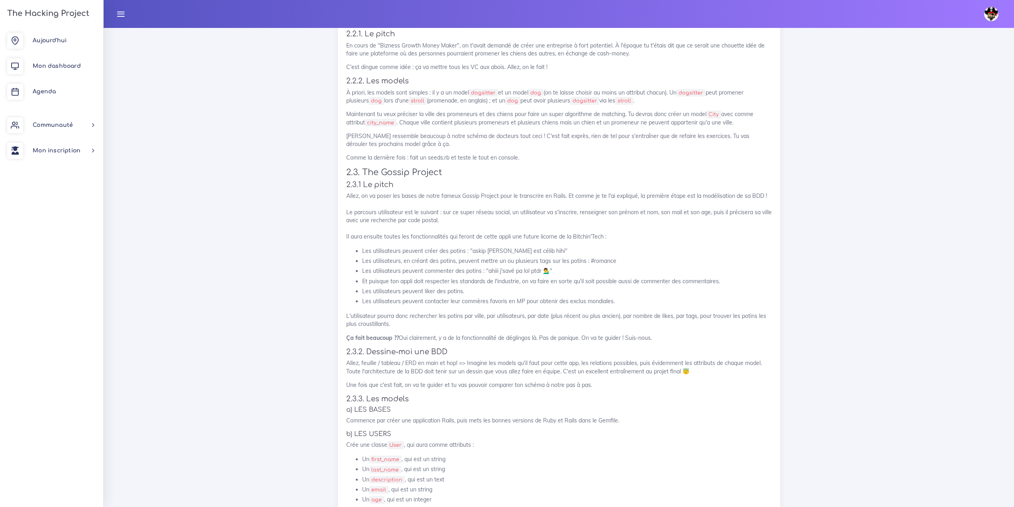
scroll to position [996, 0]
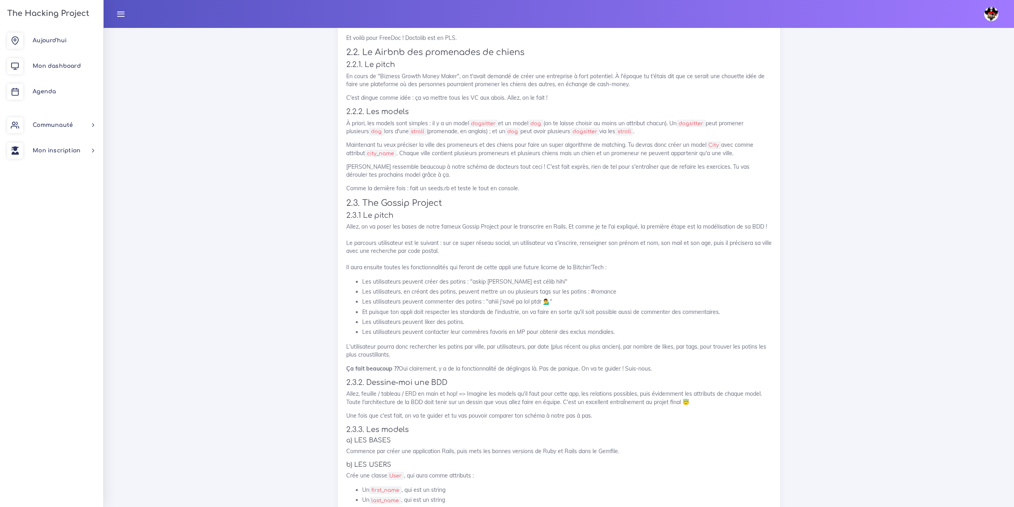
drag, startPoint x: 606, startPoint y: 384, endPoint x: 337, endPoint y: 199, distance: 326.1
click at [337, 199] on div "Projets : Petits sites de BDD relationnelles Petits sites de BDD relationnelles…" at bounding box center [559, 293] width 454 height 1671
click at [371, 206] on h3 "2.3. The Gossip Project" at bounding box center [559, 203] width 426 height 10
click at [469, 235] on p "Allez, on va poser les bases de notre fameux Gossip Project pour le transcrire …" at bounding box center [559, 246] width 426 height 49
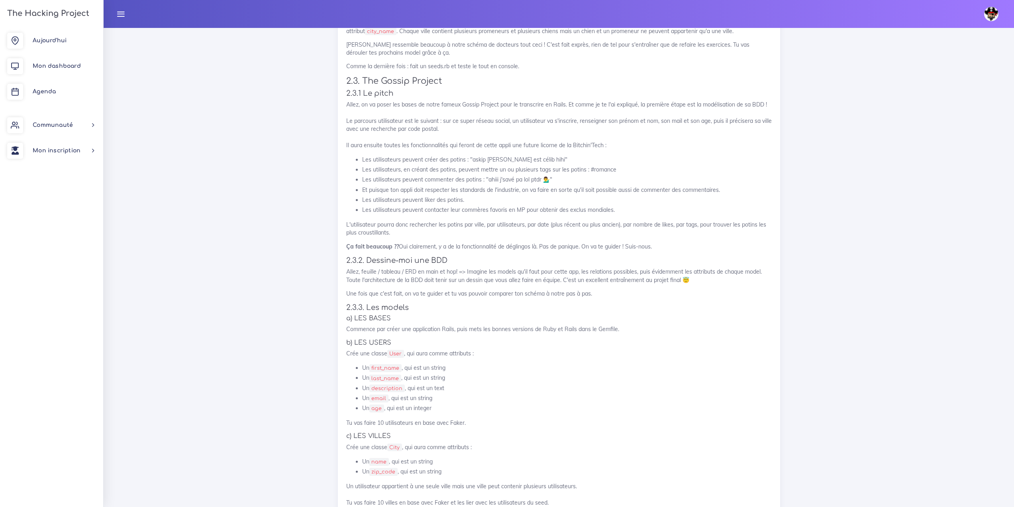
scroll to position [1116, 0]
click at [343, 81] on div "Petits sites de BDD relationnelles Tu vas faire quelques sites qui vont t'entra…" at bounding box center [559, 185] width 442 height 1627
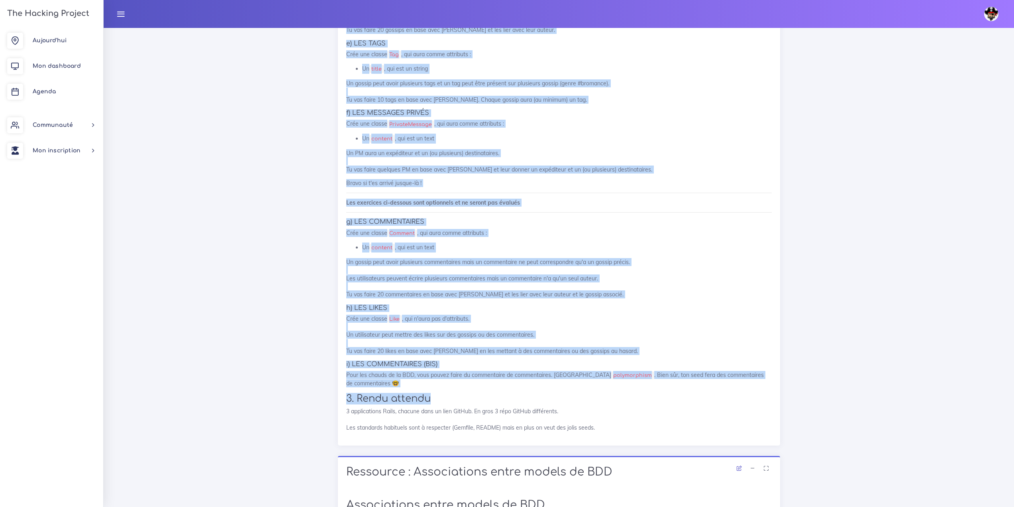
scroll to position [1714, 0]
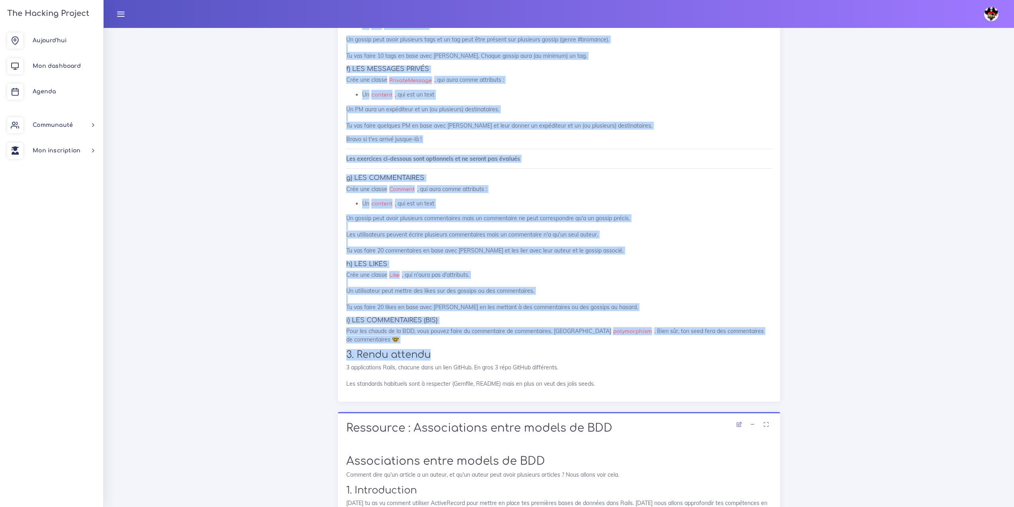
drag, startPoint x: 343, startPoint y: 81, endPoint x: 609, endPoint y: 383, distance: 401.8
click at [609, 382] on p "3 applications Rails, chacune dans un lien GitHub. En gros 3 répo GitHub différ…" at bounding box center [559, 375] width 426 height 24
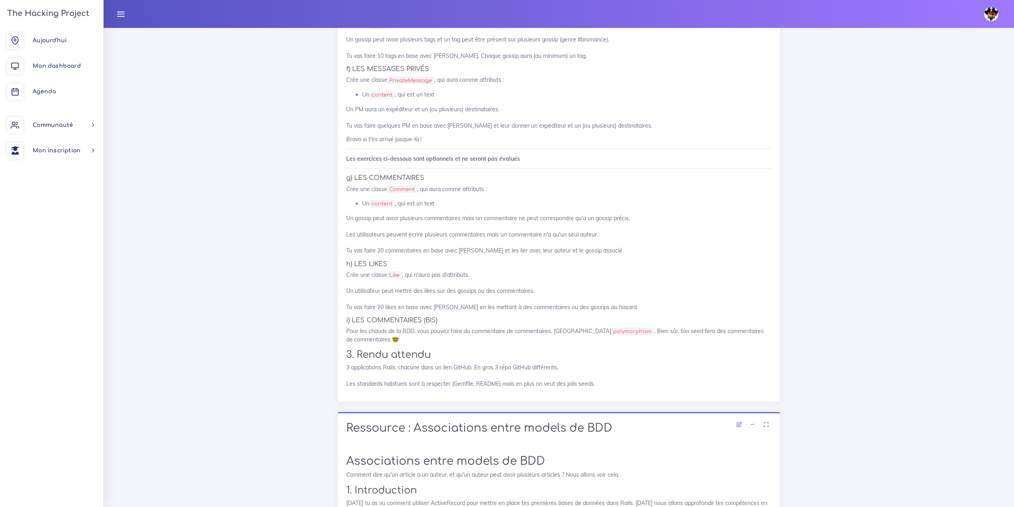
drag, startPoint x: 609, startPoint y: 384, endPoint x: 605, endPoint y: 383, distance: 4.1
click at [605, 383] on p "3 applications Rails, chacune dans un lien GitHub. En gros 3 répo GitHub différ…" at bounding box center [559, 375] width 426 height 24
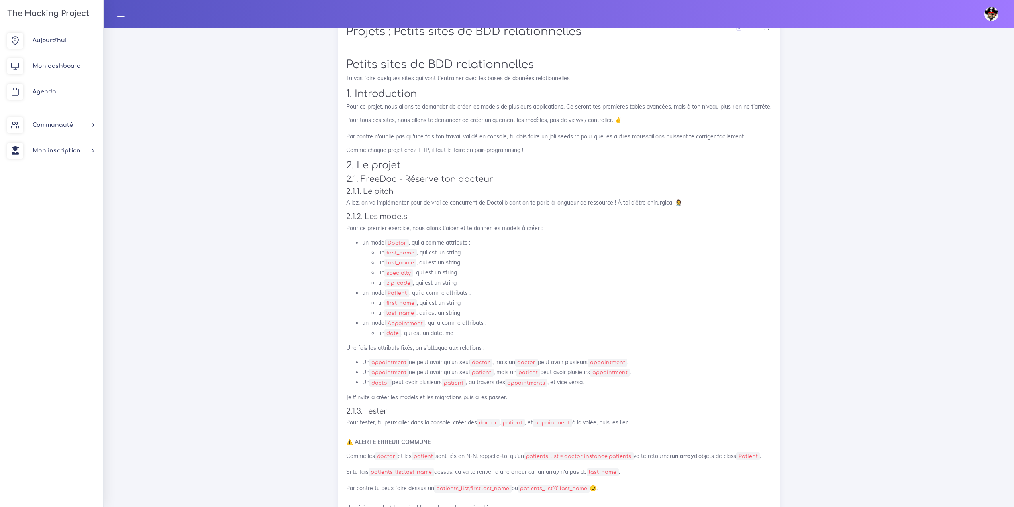
scroll to position [279, 0]
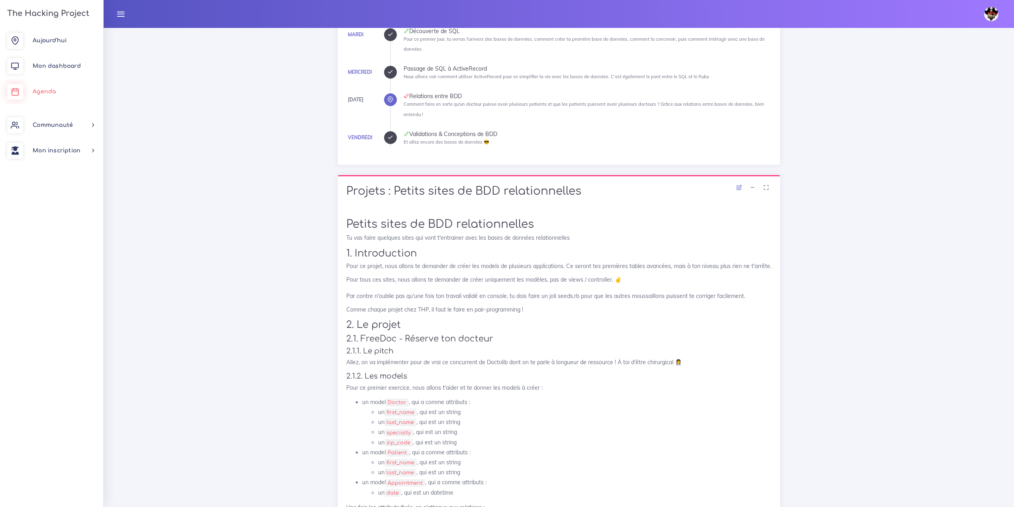
drag, startPoint x: 75, startPoint y: 88, endPoint x: 84, endPoint y: 87, distance: 8.4
click at [75, 87] on link "Agenda" at bounding box center [51, 92] width 103 height 26
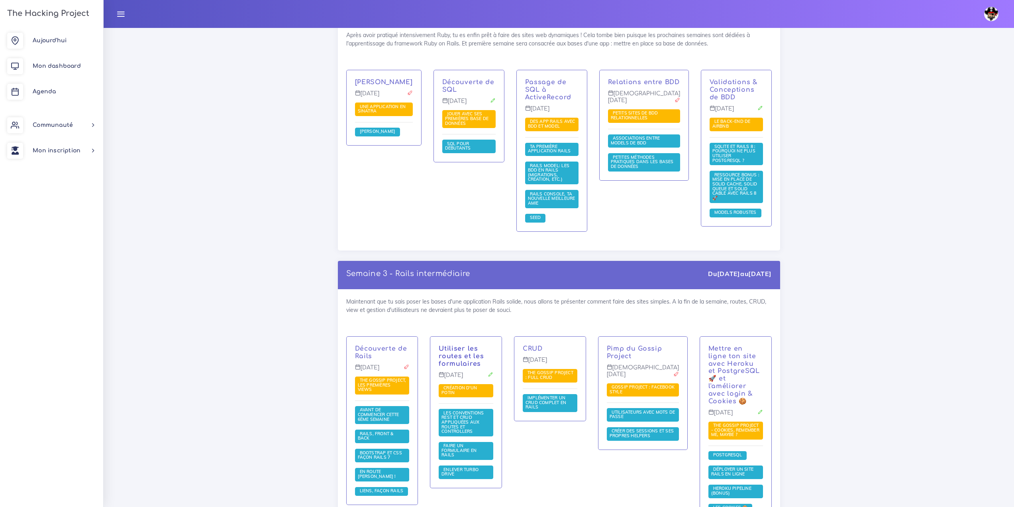
scroll to position [1355, 0]
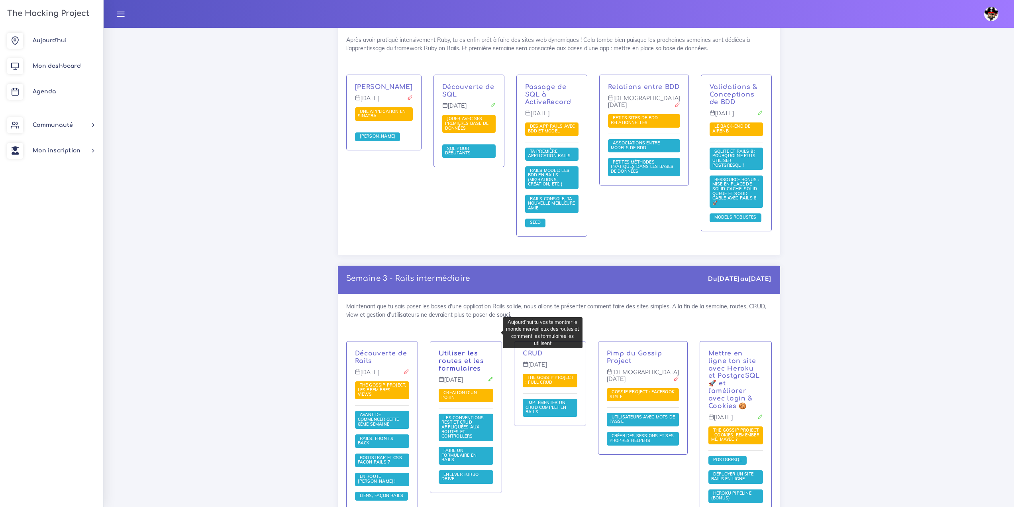
click at [474, 350] on link "Utiliser les routes et les formulaires" at bounding box center [461, 361] width 45 height 22
click at [543, 350] on link "CRUD" at bounding box center [533, 353] width 20 height 7
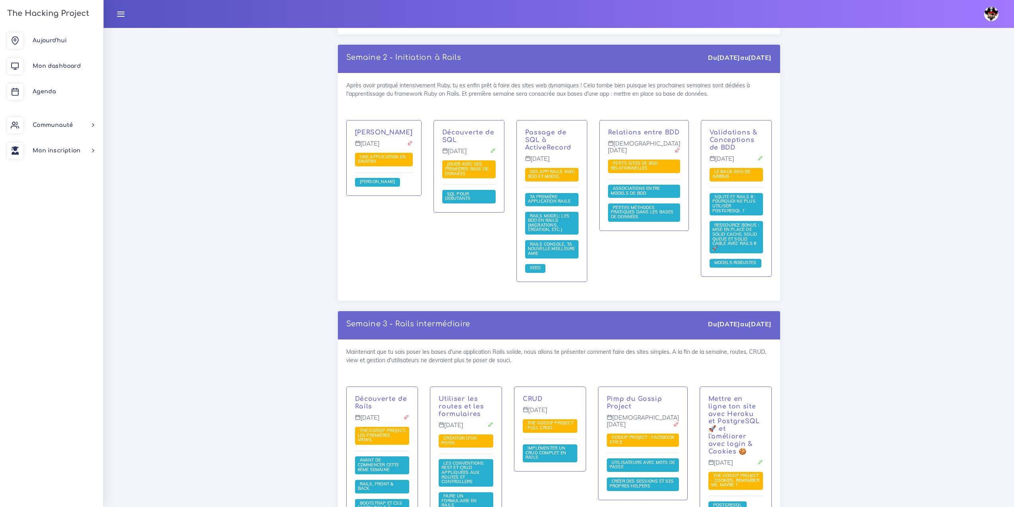
scroll to position [1235, 0]
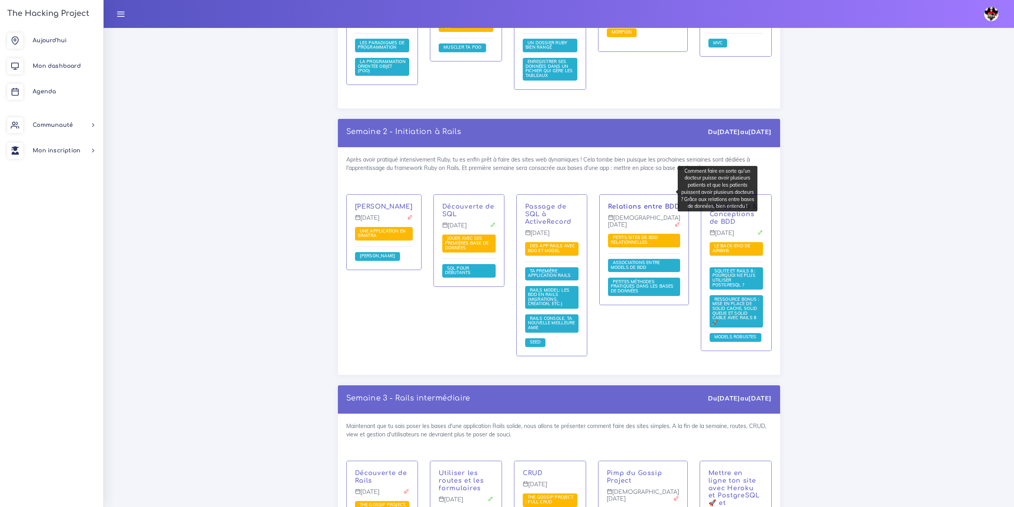
click at [644, 203] on link "Relations entre BDD" at bounding box center [644, 206] width 72 height 7
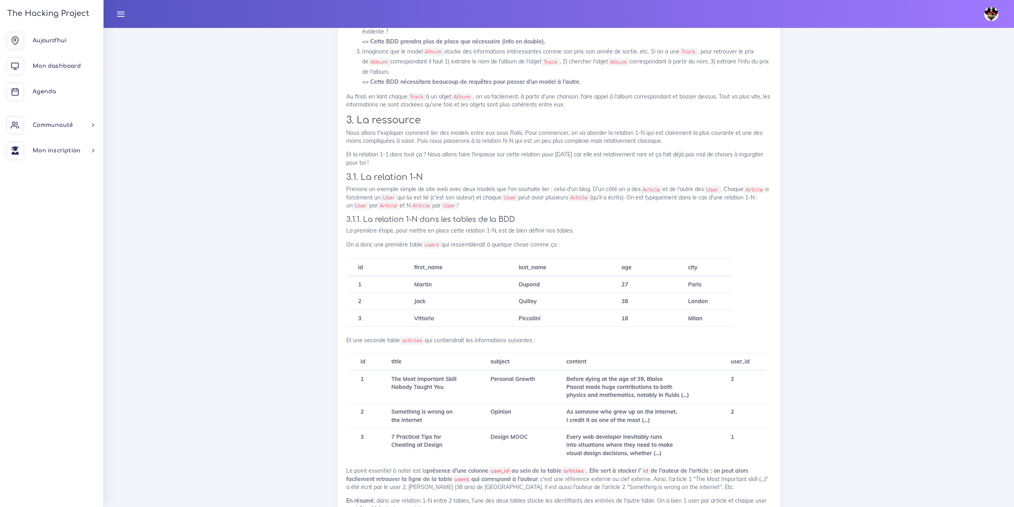
drag, startPoint x: 573, startPoint y: 183, endPoint x: 570, endPoint y: 176, distance: 6.8
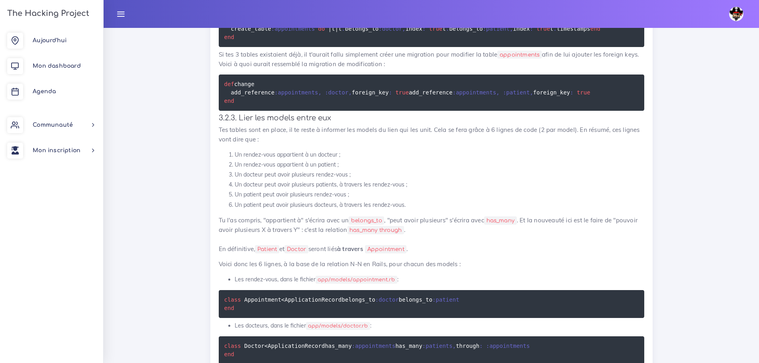
scroll to position [5555, 0]
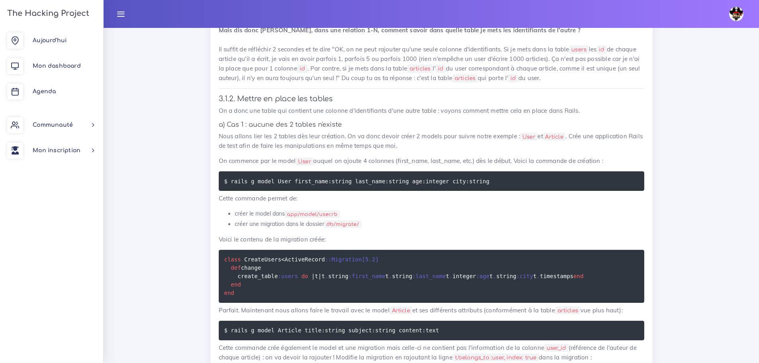
scroll to position [3685, 0]
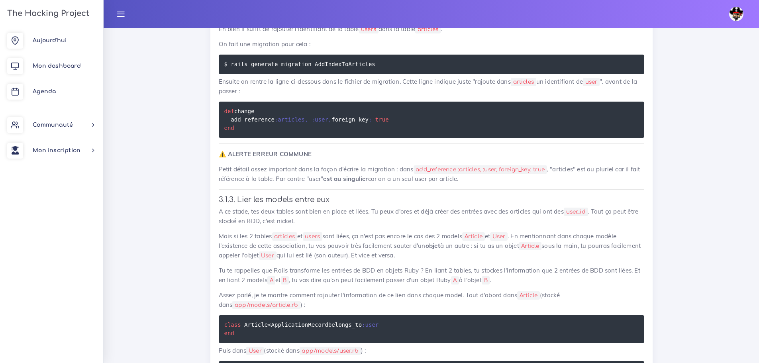
click at [372, 4] on strong "mais n'ont jamais encore été liées" at bounding box center [399, 0] width 98 height 8
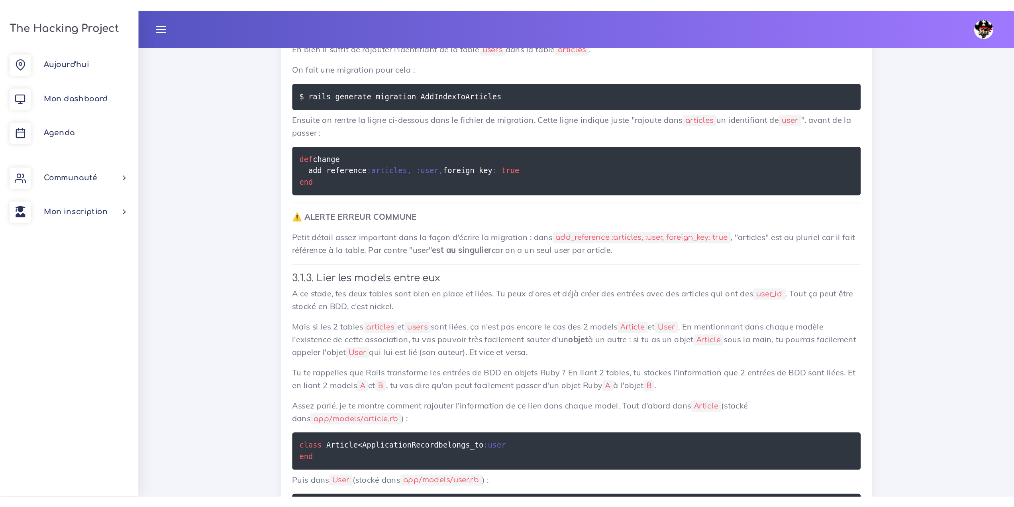
scroll to position [3413, 0]
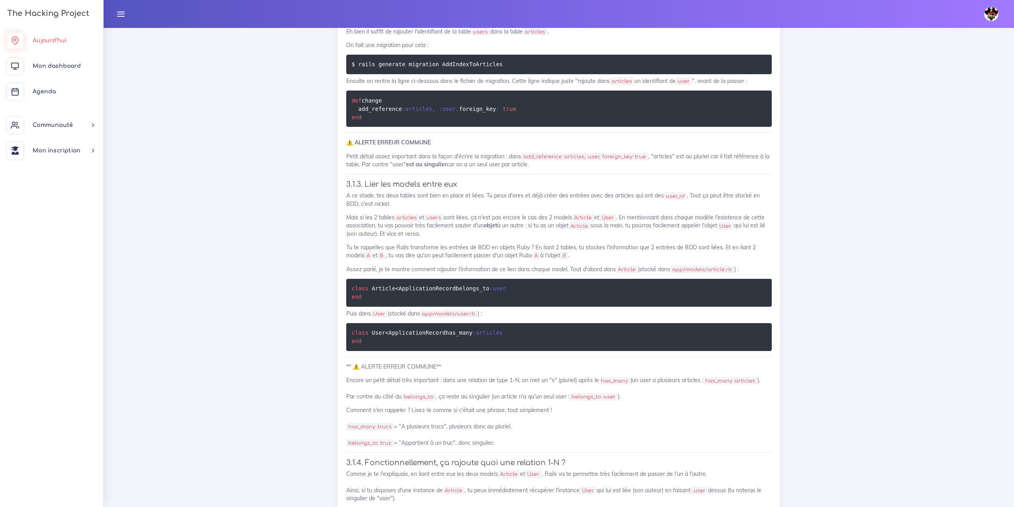
click at [66, 42] on span "Aujourd'hui" at bounding box center [50, 40] width 34 height 6
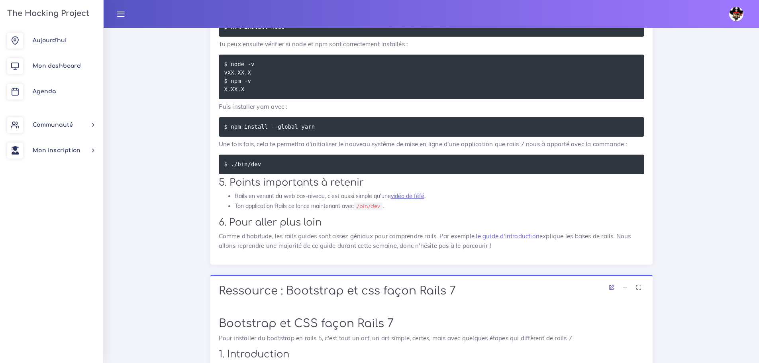
scroll to position [2272, 0]
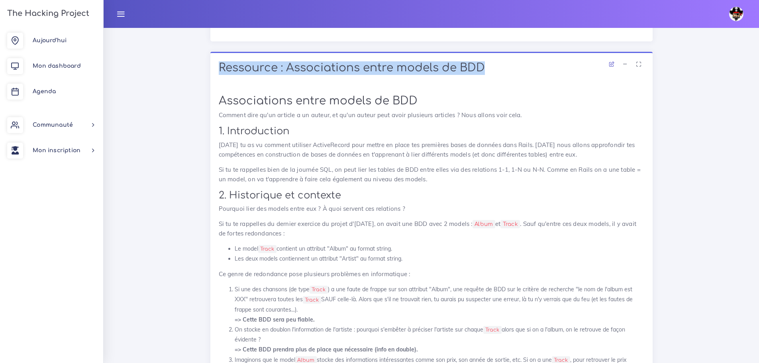
scroll to position [2047, 0]
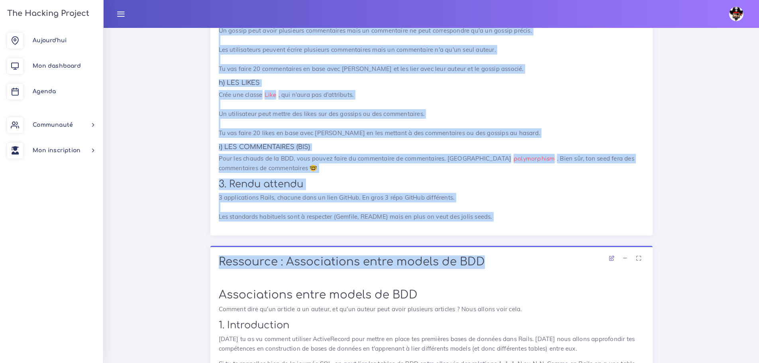
drag, startPoint x: 213, startPoint y: 73, endPoint x: 495, endPoint y: 222, distance: 318.7
copy div "2.7. Lor Ipsumd Sitamet 4.3.9 Co adipi Elits, do ei tempo inc utlab et dolor ma…"
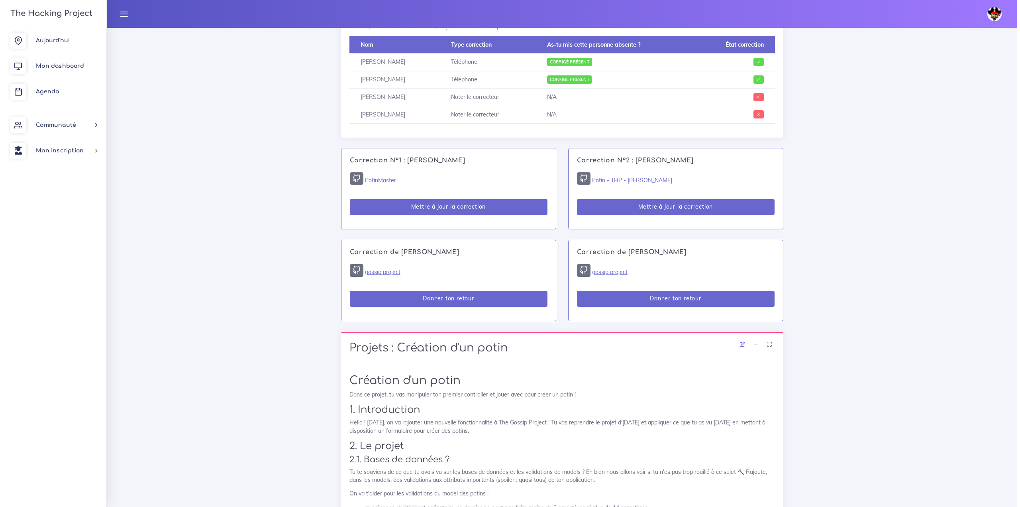
scroll to position [359, 0]
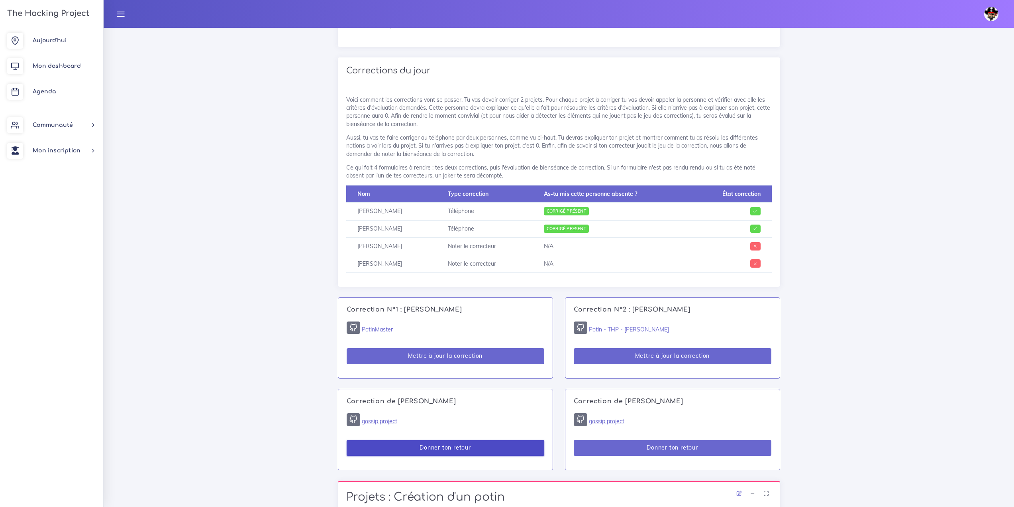
click at [467, 440] on button "Donner ton retour" at bounding box center [446, 448] width 198 height 16
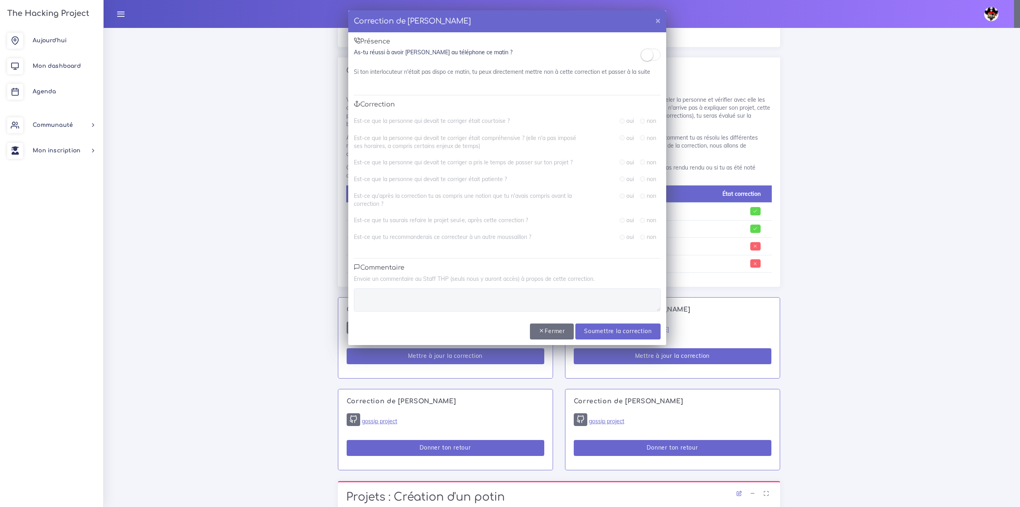
click at [650, 59] on small at bounding box center [647, 55] width 12 height 12
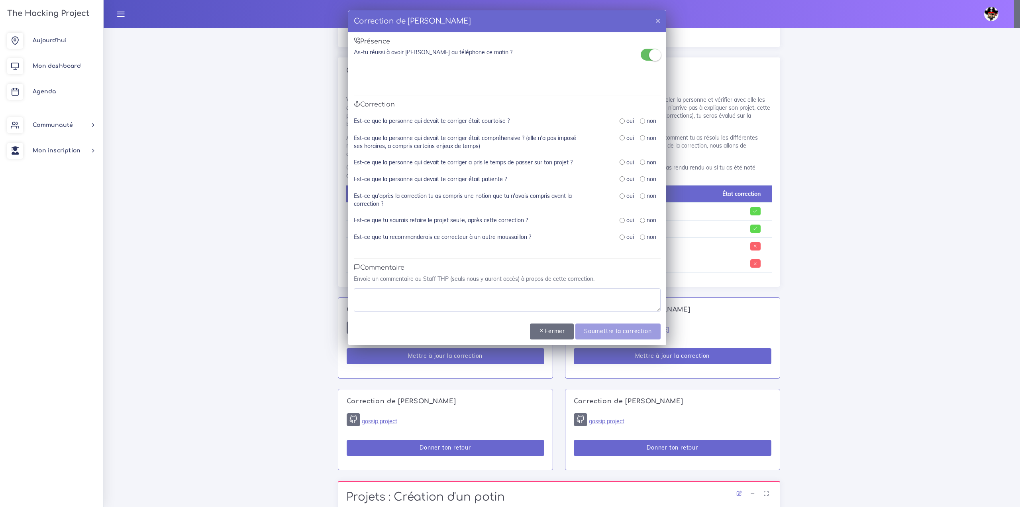
click at [627, 121] on label "oui" at bounding box center [630, 121] width 8 height 8
click at [621, 123] on input "radio" at bounding box center [622, 120] width 5 height 5
radio input "true"
click at [622, 143] on div "oui non" at bounding box center [627, 142] width 80 height 16
click at [623, 139] on input "radio" at bounding box center [622, 137] width 5 height 5
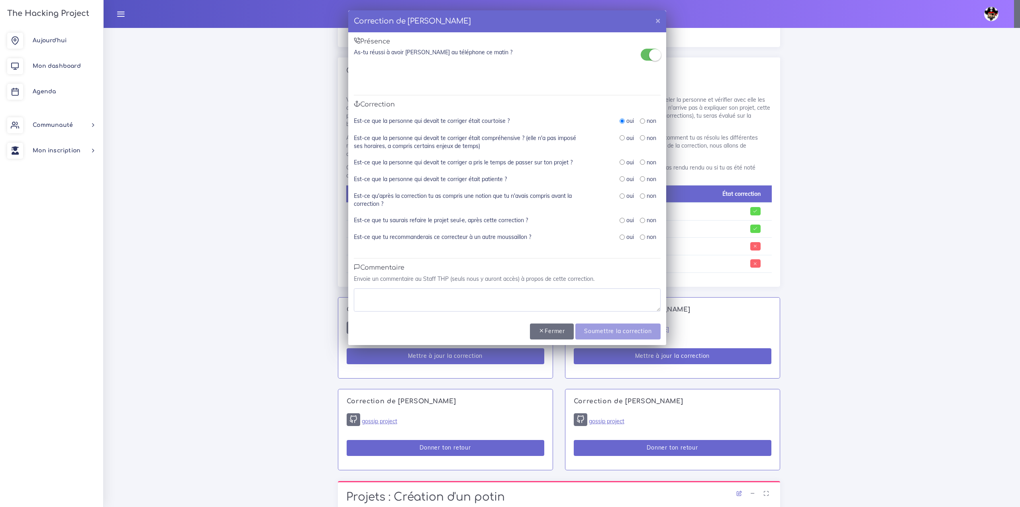
radio input "true"
click at [622, 160] on input "radio" at bounding box center [622, 161] width 5 height 5
radio input "true"
click at [621, 182] on div "oui" at bounding box center [627, 179] width 14 height 8
click at [624, 177] on input "radio" at bounding box center [622, 178] width 5 height 5
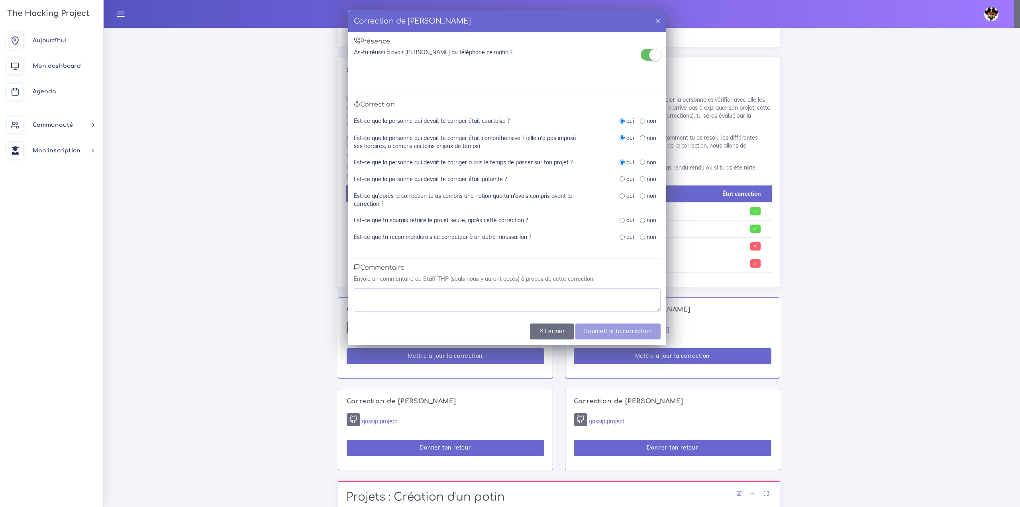
radio input "true"
click at [622, 192] on div "oui" at bounding box center [627, 196] width 14 height 8
click at [622, 197] on input "radio" at bounding box center [622, 195] width 5 height 5
radio input "true"
click at [624, 216] on div "oui" at bounding box center [627, 220] width 14 height 8
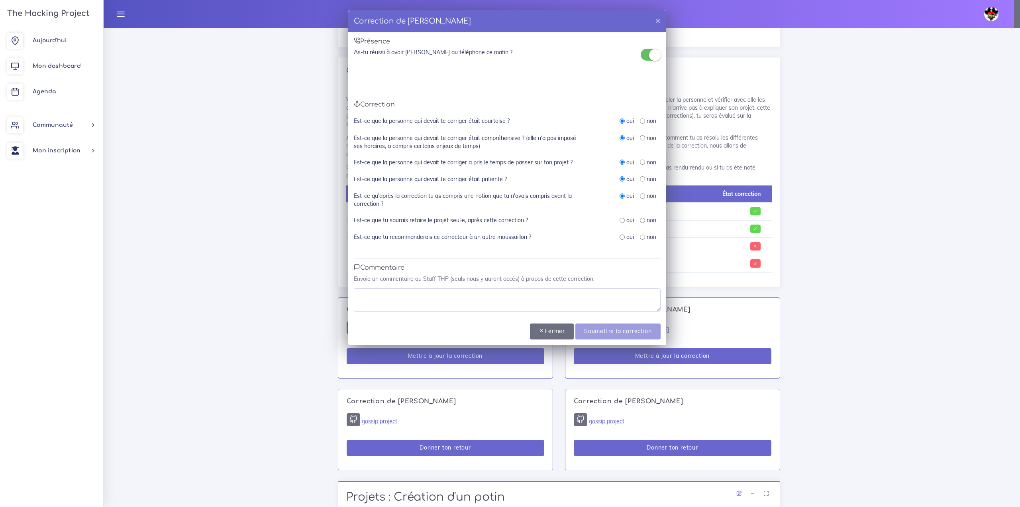
click at [619, 228] on div "Est-ce que tu saurais refaire le projet seul·e, après cette correction ? oui non" at bounding box center [507, 224] width 307 height 17
click at [622, 222] on input "radio" at bounding box center [622, 220] width 5 height 5
radio input "true"
click at [623, 233] on div "oui" at bounding box center [627, 237] width 14 height 8
click at [622, 235] on input "radio" at bounding box center [622, 236] width 5 height 5
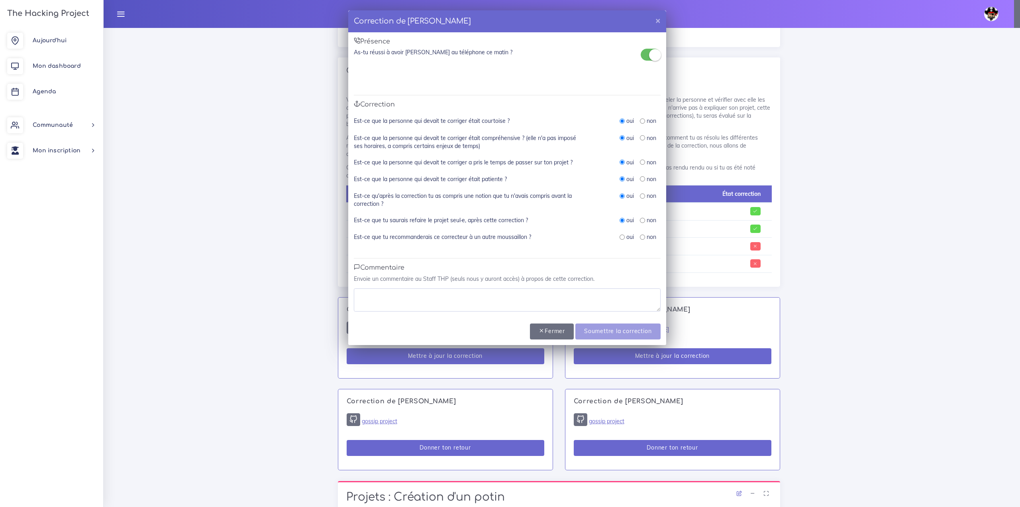
radio input "true"
click at [501, 303] on textarea at bounding box center [507, 299] width 307 height 23
type textarea "nickel"
click at [622, 332] on input "Soumettre la correction" at bounding box center [617, 331] width 85 height 16
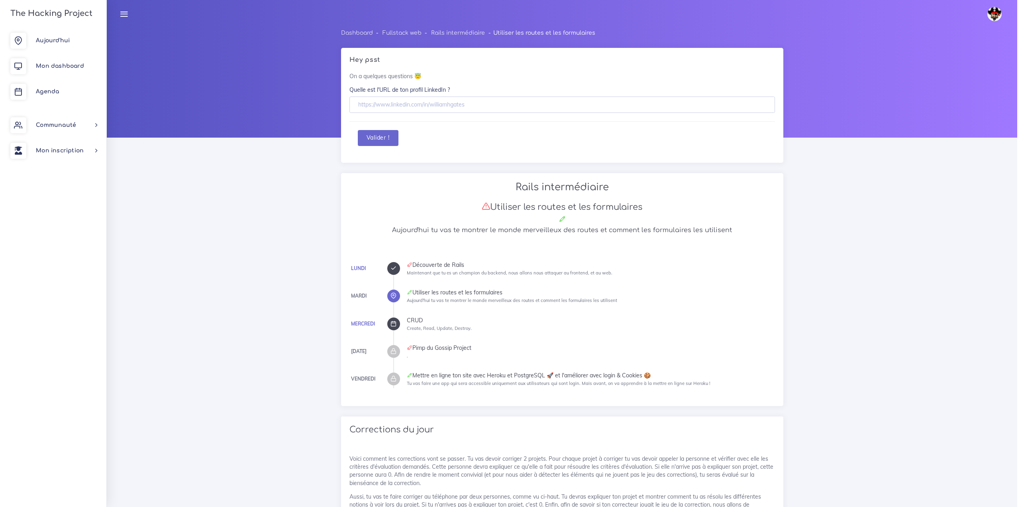
scroll to position [359, 0]
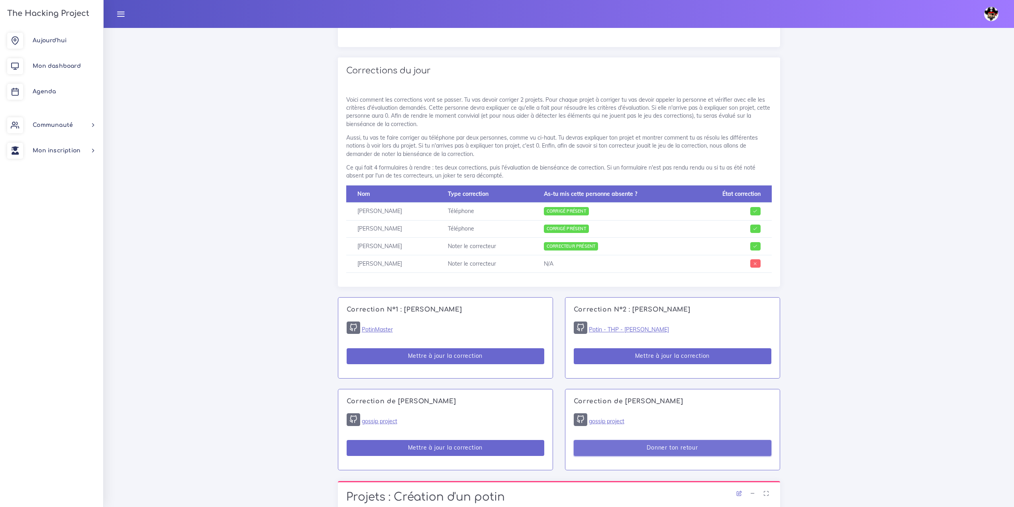
click at [617, 453] on button "Donner ton retour" at bounding box center [673, 448] width 198 height 16
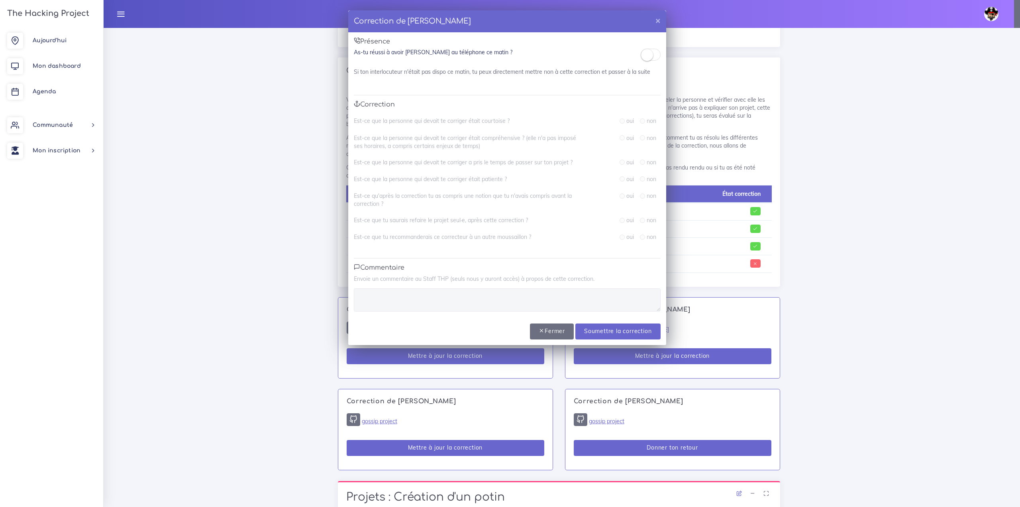
click at [646, 63] on div at bounding box center [651, 56] width 20 height 16
click at [651, 61] on span at bounding box center [651, 55] width 20 height 12
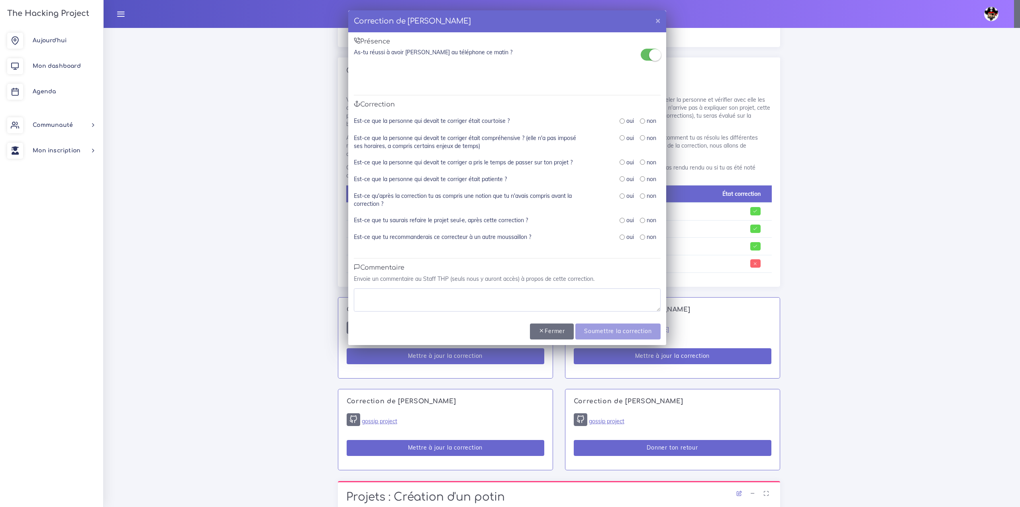
drag, startPoint x: 616, startPoint y: 121, endPoint x: 623, endPoint y: 121, distance: 7.6
click at [616, 121] on div "oui non" at bounding box center [627, 121] width 80 height 9
click at [619, 124] on div "oui non" at bounding box center [627, 121] width 80 height 9
click at [622, 122] on input "radio" at bounding box center [622, 120] width 5 height 5
radio input "true"
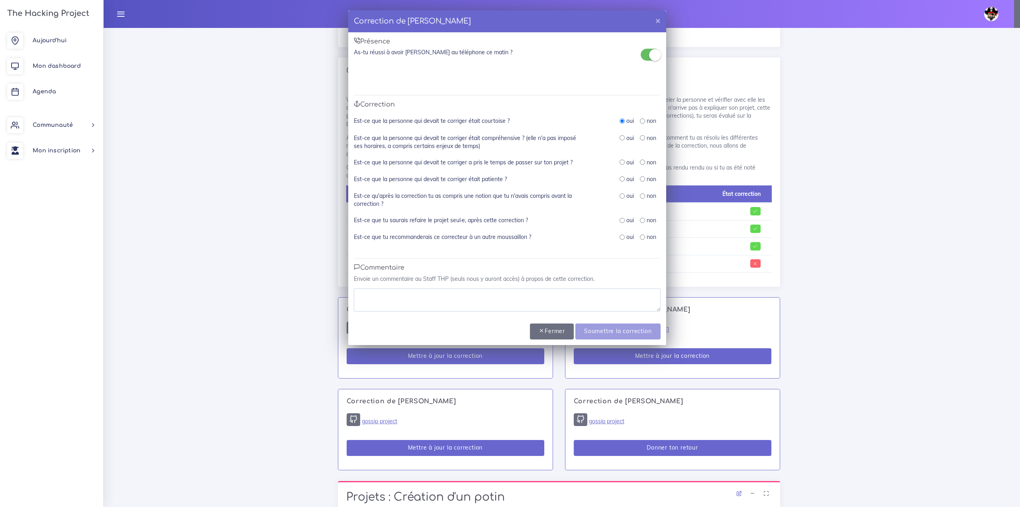
click at [622, 141] on div "oui" at bounding box center [627, 138] width 14 height 8
click at [621, 139] on input "radio" at bounding box center [622, 137] width 5 height 5
radio input "true"
click at [621, 163] on input "radio" at bounding box center [622, 161] width 5 height 5
radio input "true"
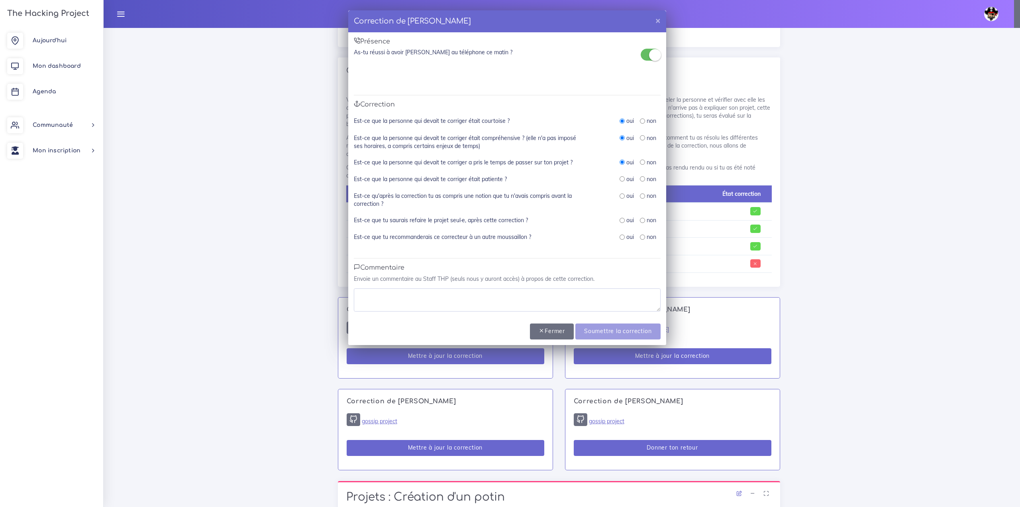
click at [621, 179] on input "radio" at bounding box center [622, 178] width 5 height 5
radio input "true"
click at [622, 195] on input "radio" at bounding box center [622, 195] width 5 height 5
radio input "true"
click at [621, 222] on input "radio" at bounding box center [622, 220] width 5 height 5
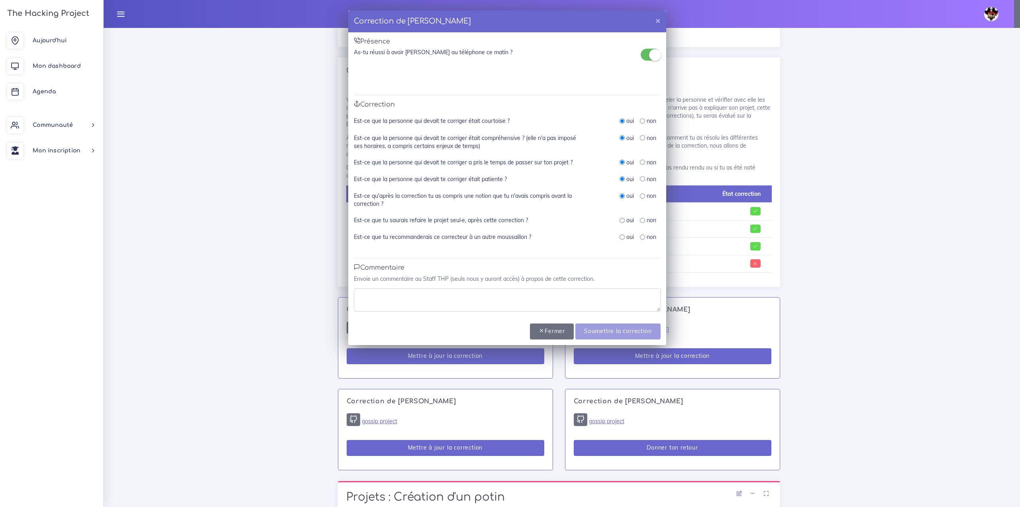
radio input "true"
click at [623, 239] on input "radio" at bounding box center [622, 236] width 5 height 5
radio input "true"
click at [608, 283] on div "Envoie un commentaire au Staff THP (seuls nous y auront accès) à propos de cett…" at bounding box center [507, 293] width 307 height 37
click at [605, 289] on textarea at bounding box center [507, 299] width 307 height 23
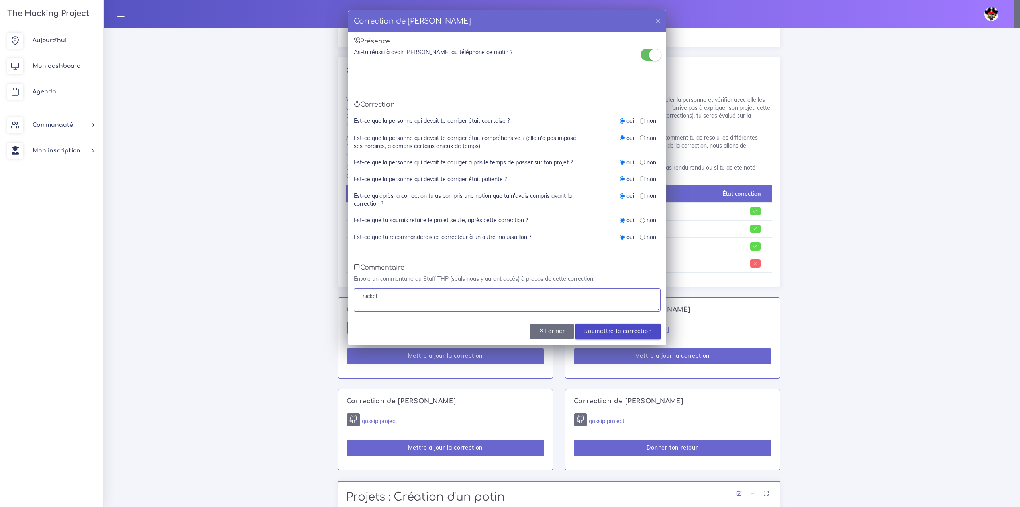
type textarea "nickel"
click at [628, 327] on input "Soumettre la correction" at bounding box center [617, 331] width 85 height 16
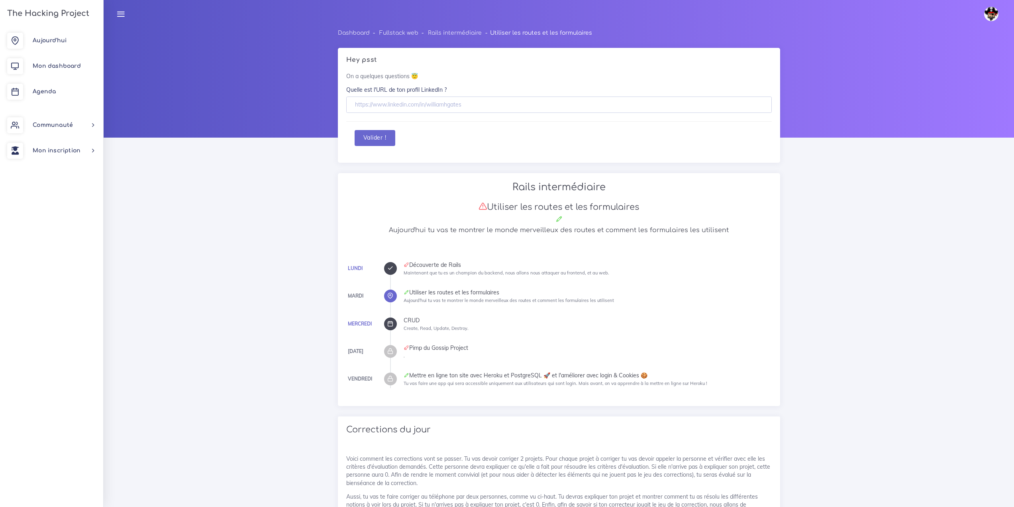
scroll to position [359, 0]
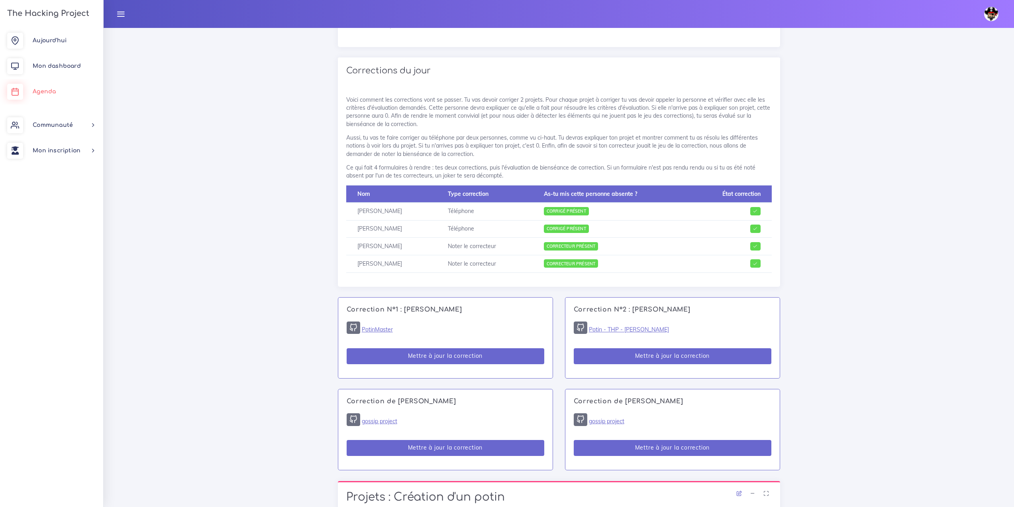
click at [67, 88] on link "Agenda" at bounding box center [51, 92] width 103 height 26
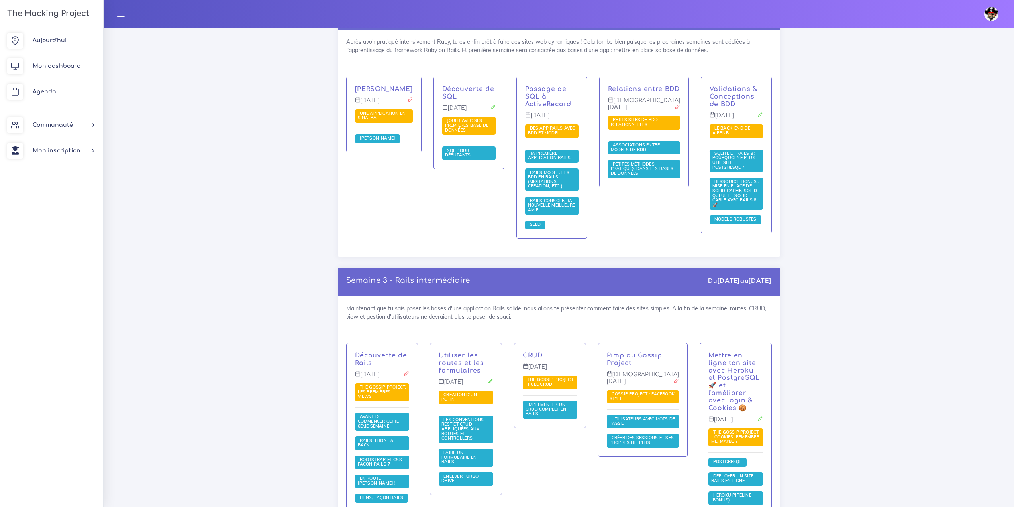
scroll to position [1355, 0]
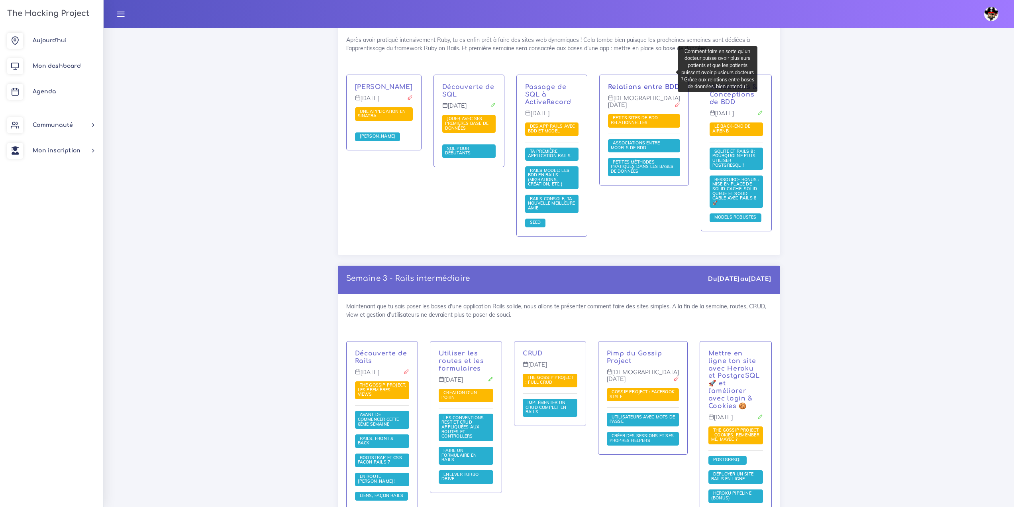
click at [642, 83] on link "Relations entre BDD" at bounding box center [644, 86] width 72 height 7
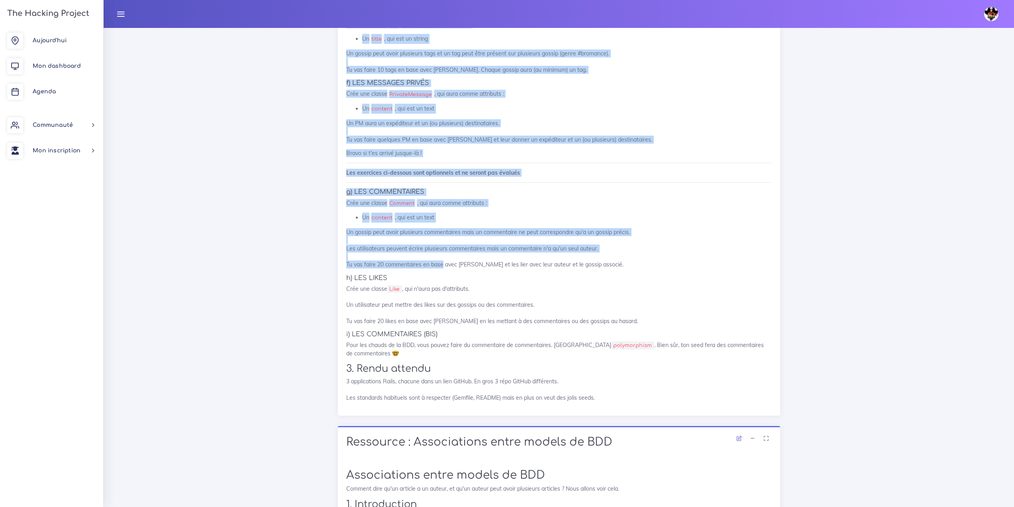
scroll to position [1714, 0]
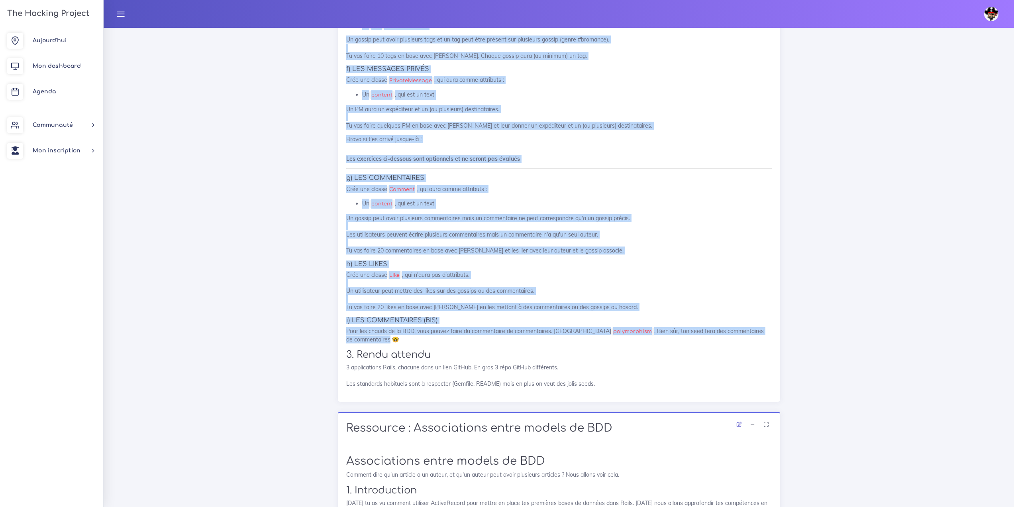
drag, startPoint x: 347, startPoint y: 122, endPoint x: 769, endPoint y: 334, distance: 472.1
copy div "8.8. Lor Ipsumd Sitamet 0.5.5 Co adipi Elits, do ei tempo inc utlab et dolor ma…"
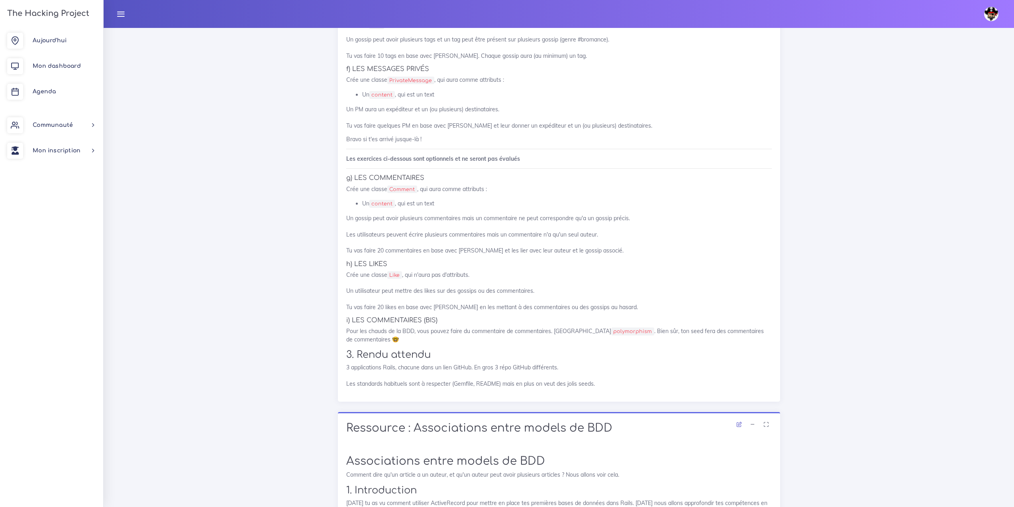
drag, startPoint x: 200, startPoint y: 102, endPoint x: 198, endPoint y: 96, distance: 5.7
